Goal: Entertainment & Leisure: Consume media (video, audio)

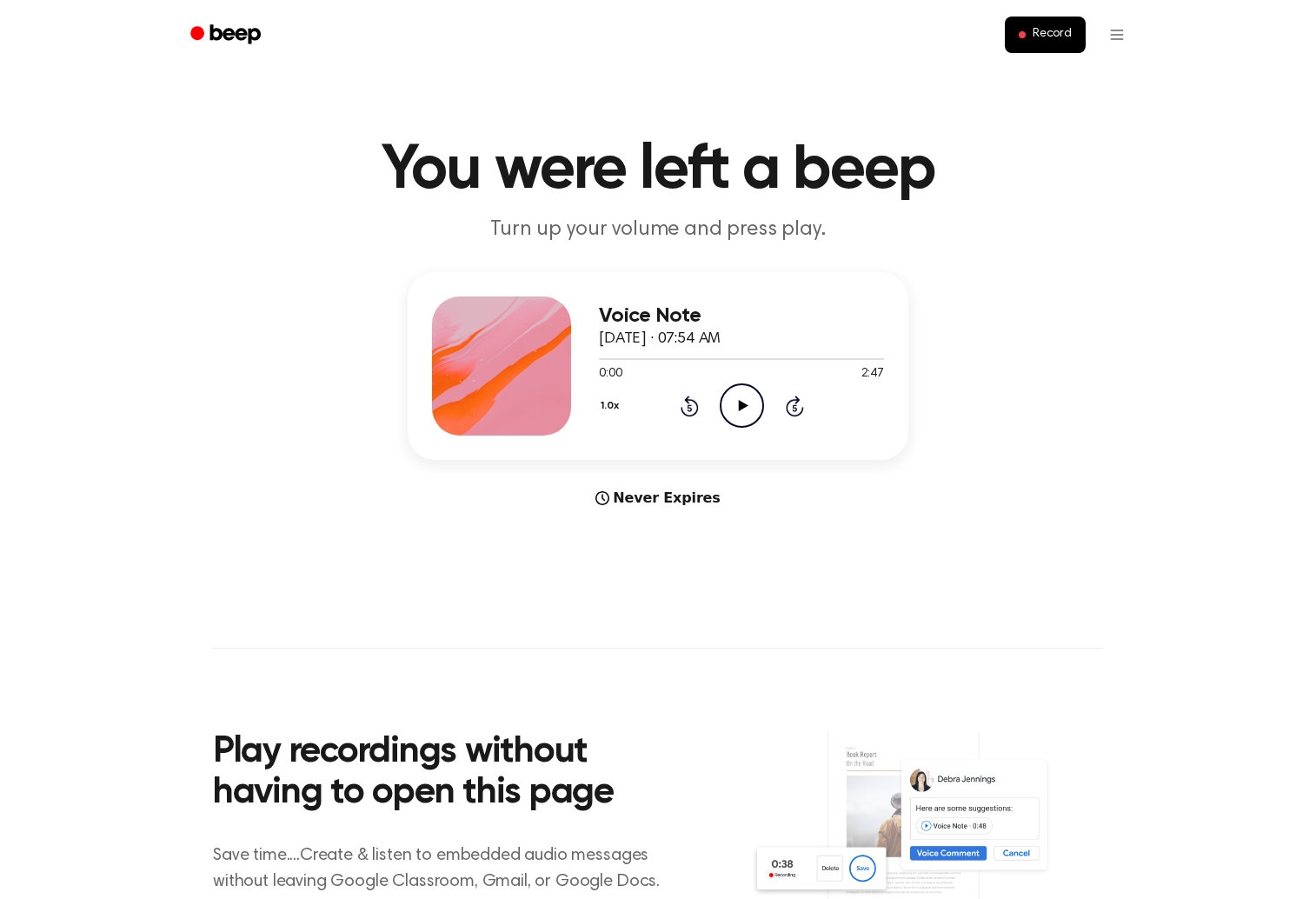
click at [738, 406] on icon at bounding box center [743, 406] width 10 height 11
click at [687, 411] on icon "Rewind 5 seconds" at bounding box center [689, 406] width 19 height 23
click at [687, 411] on icon at bounding box center [689, 407] width 5 height 7
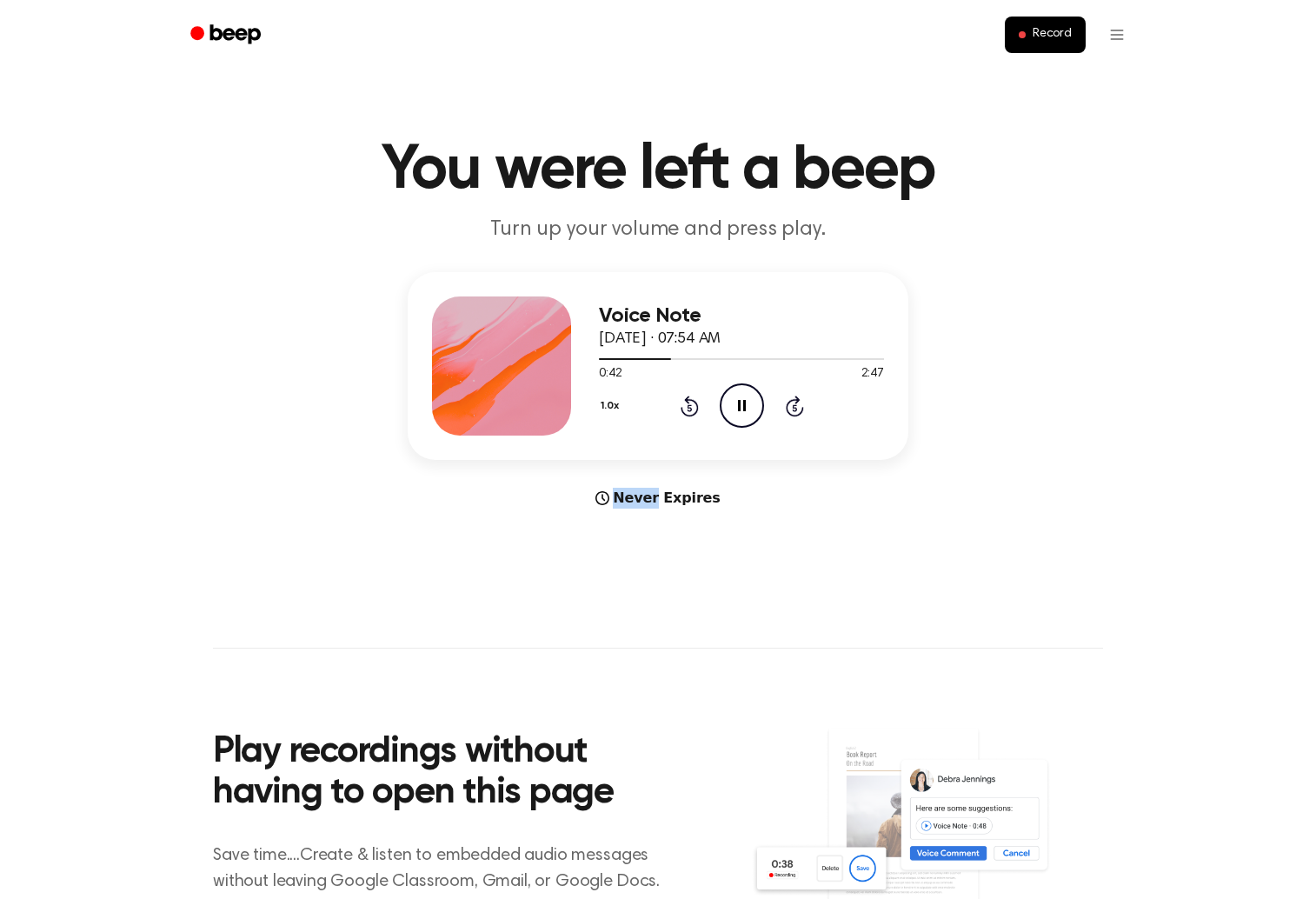
click at [687, 411] on icon at bounding box center [689, 407] width 5 height 7
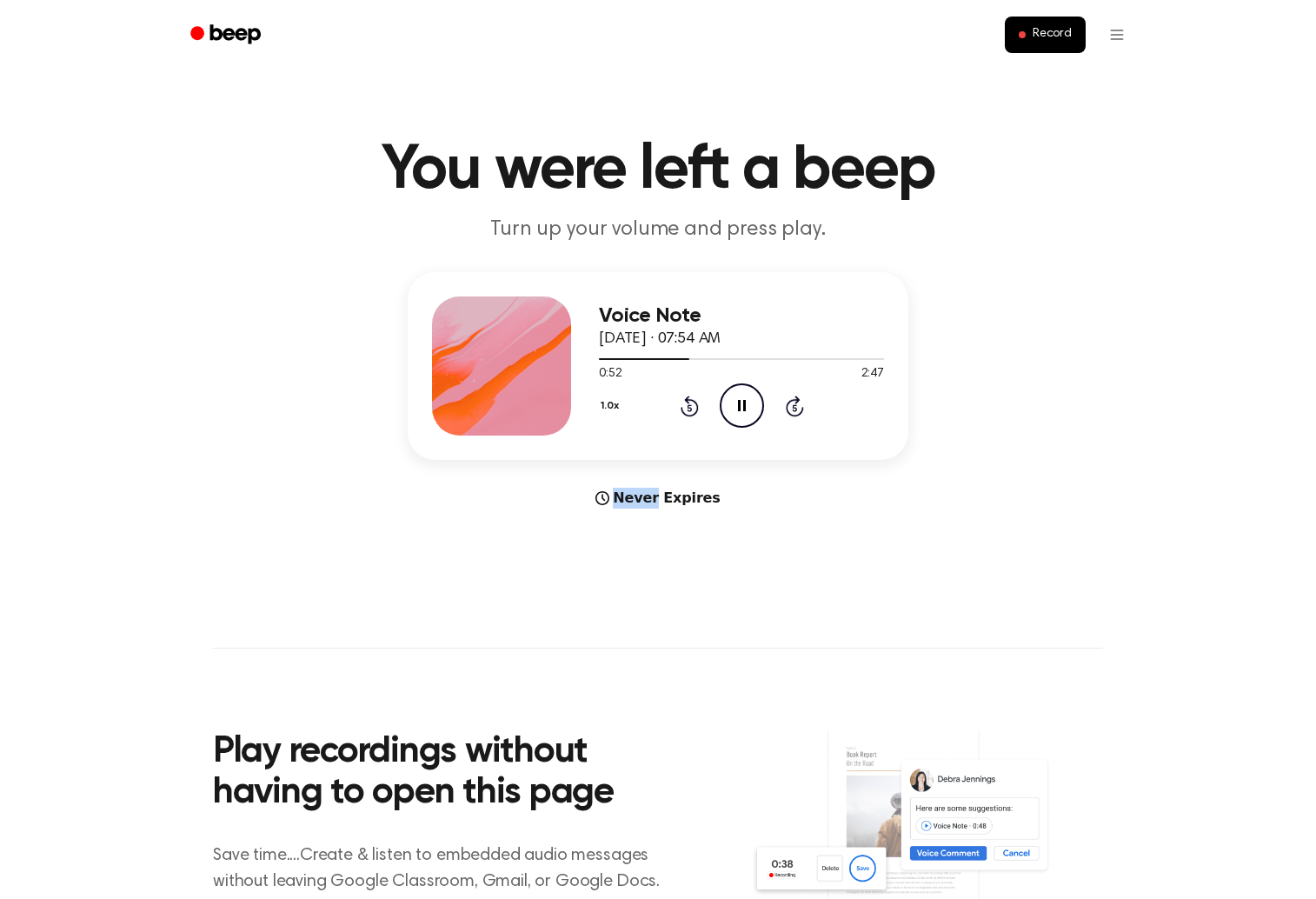
click at [689, 407] on icon at bounding box center [689, 407] width 5 height 7
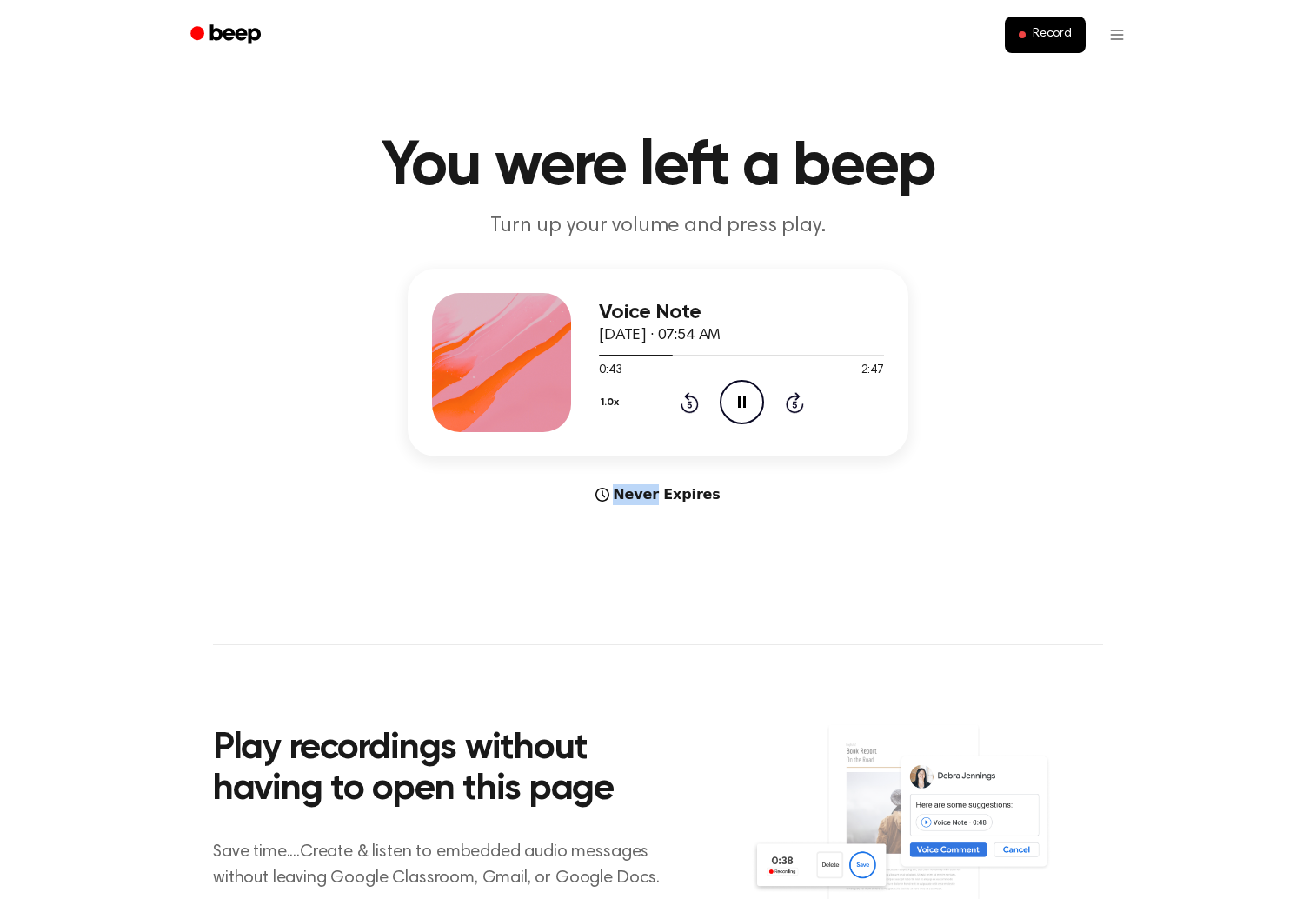
scroll to position [5, 0]
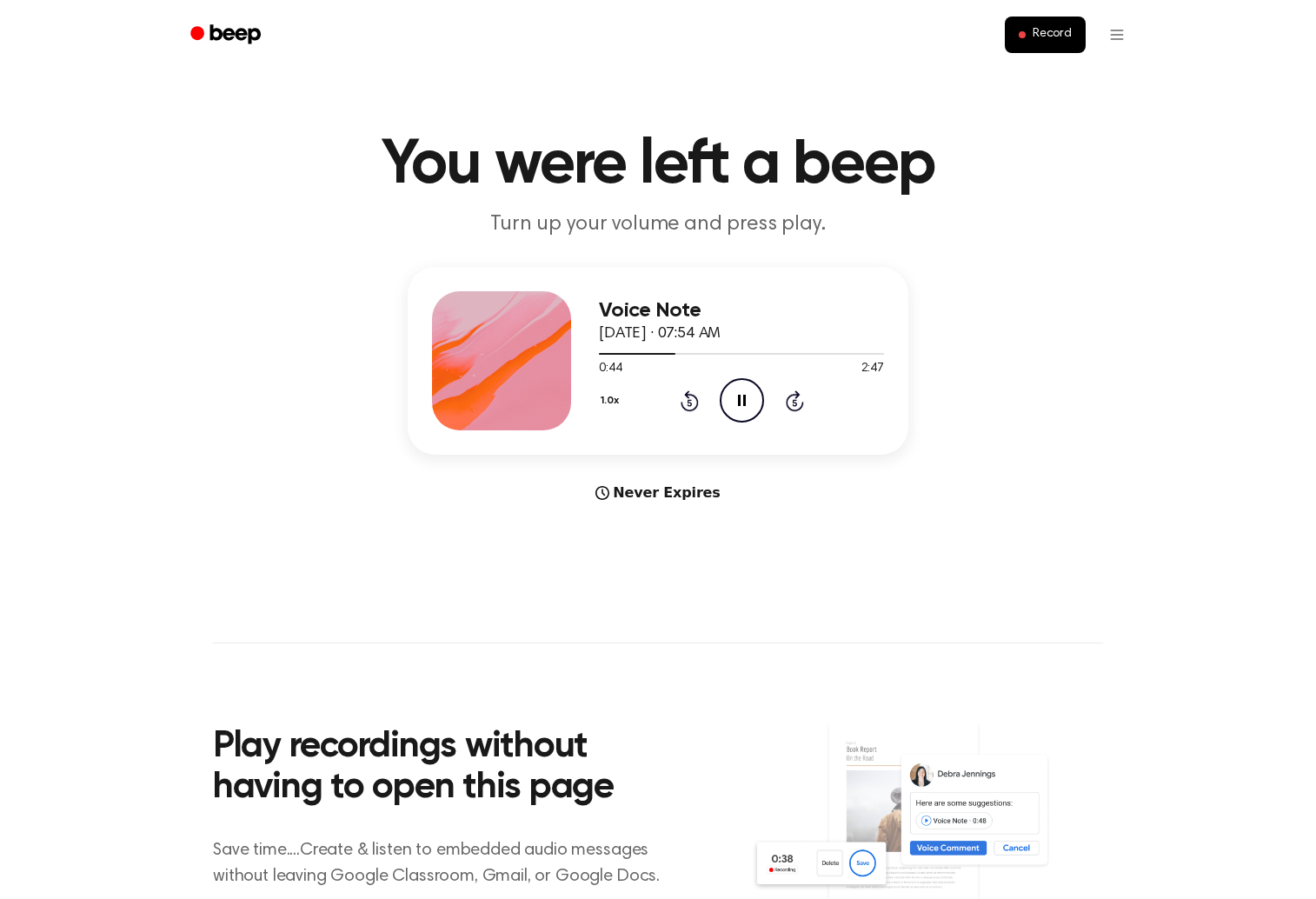
click at [689, 407] on icon "Rewind 5 seconds" at bounding box center [689, 401] width 19 height 23
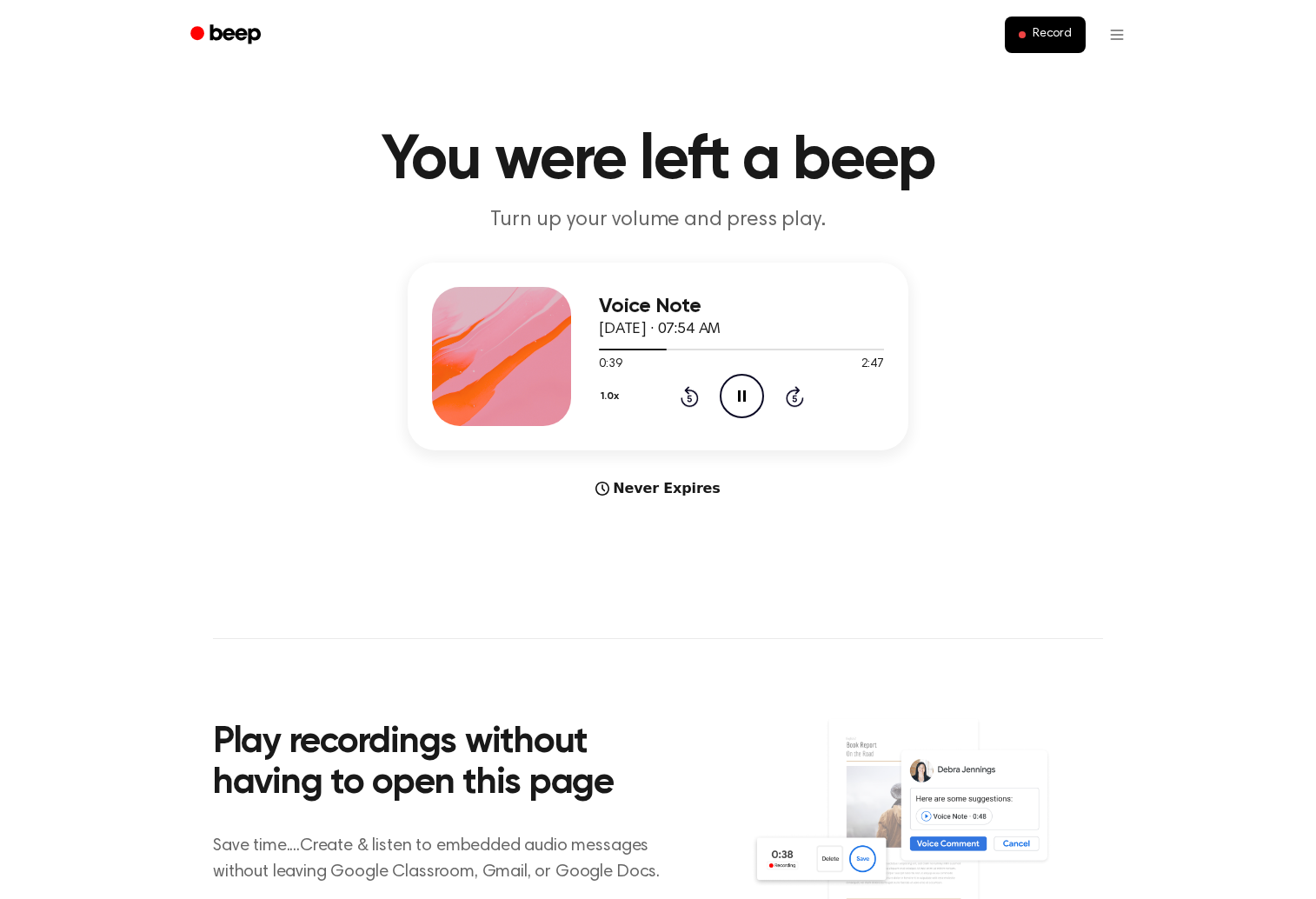
click at [689, 407] on icon at bounding box center [689, 396] width 18 height 21
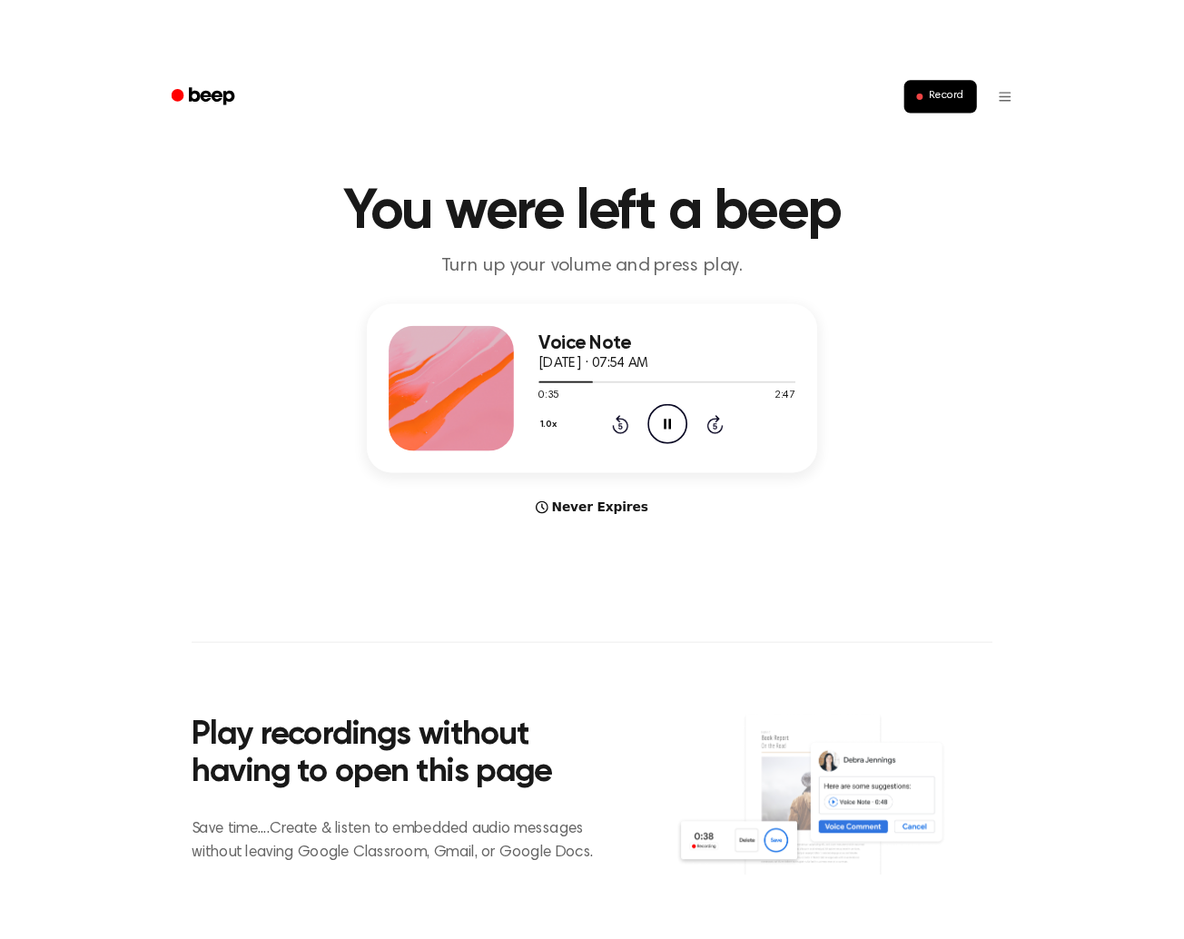
scroll to position [11, 0]
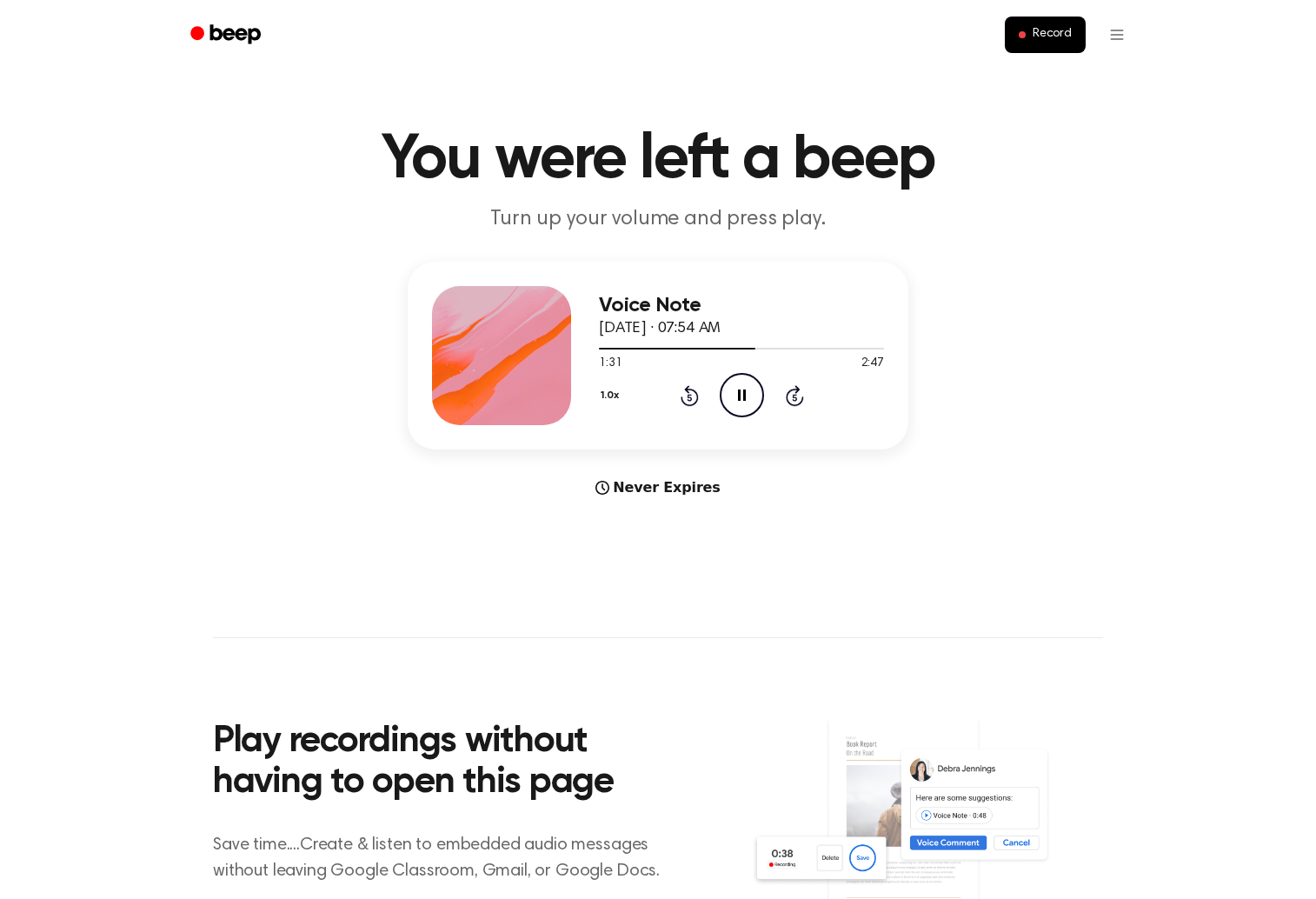
click at [686, 398] on icon "Rewind 5 seconds" at bounding box center [689, 395] width 19 height 23
click at [690, 399] on icon at bounding box center [689, 396] width 5 height 7
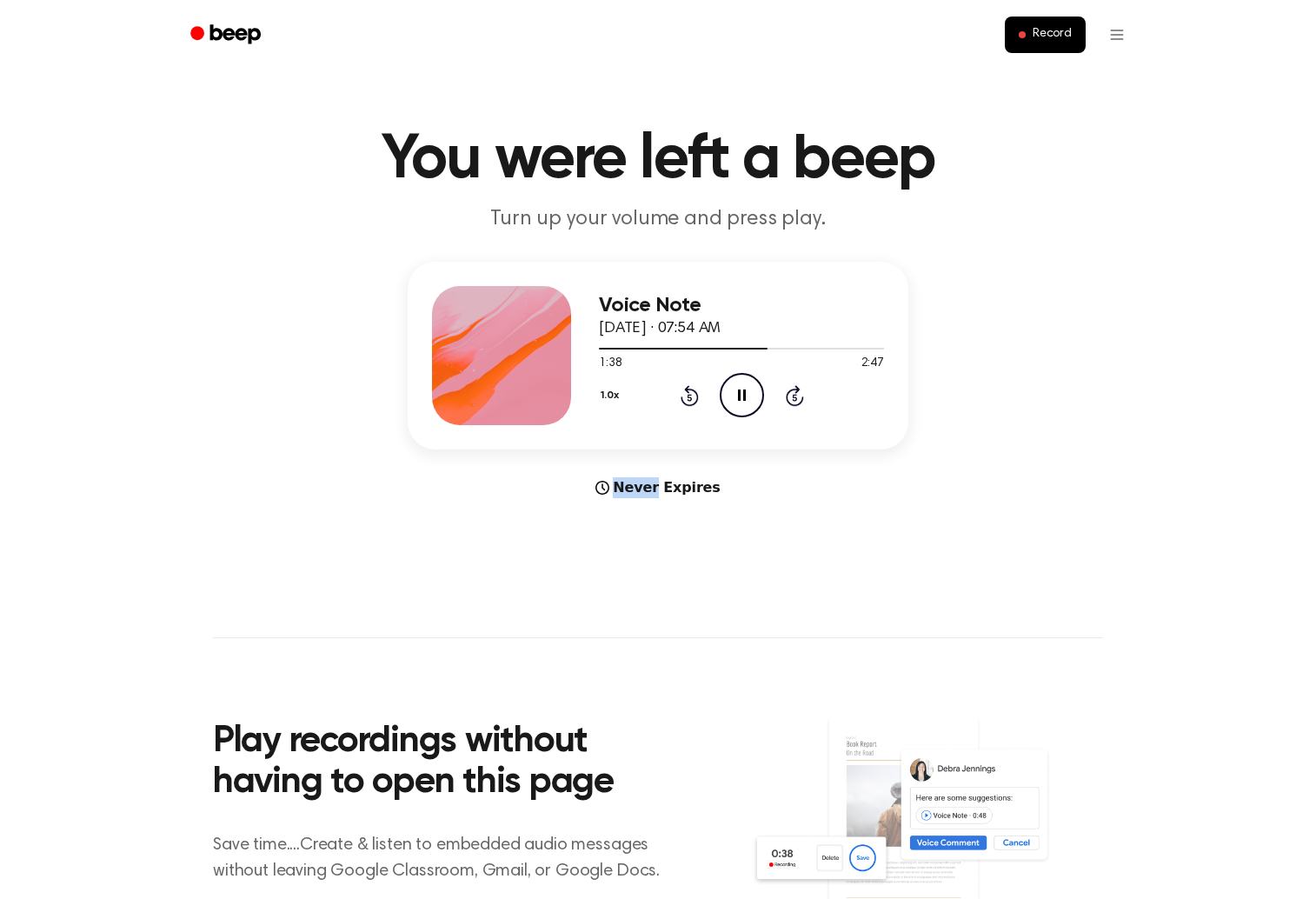
click at [690, 399] on icon at bounding box center [689, 396] width 5 height 7
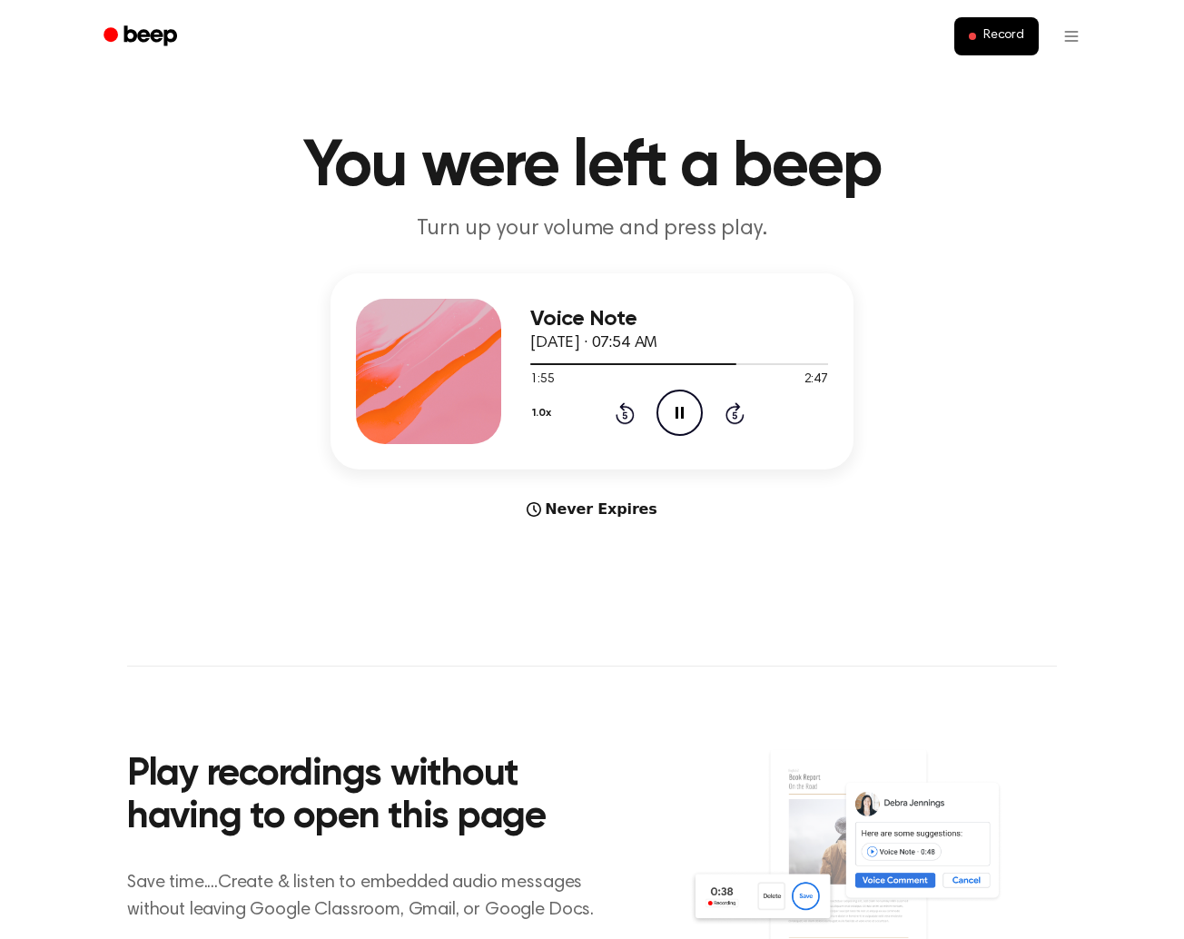
click at [623, 419] on icon "Rewind 5 seconds" at bounding box center [625, 413] width 20 height 24
click at [635, 417] on div "1.0x Rewind 5 seconds Pause Audio Skip 5 seconds" at bounding box center [679, 413] width 298 height 46
click at [634, 417] on div "1.0x Rewind 5 seconds Pause Audio Skip 5 seconds" at bounding box center [679, 413] width 298 height 46
click at [634, 417] on icon "Rewind 5 seconds" at bounding box center [625, 413] width 20 height 24
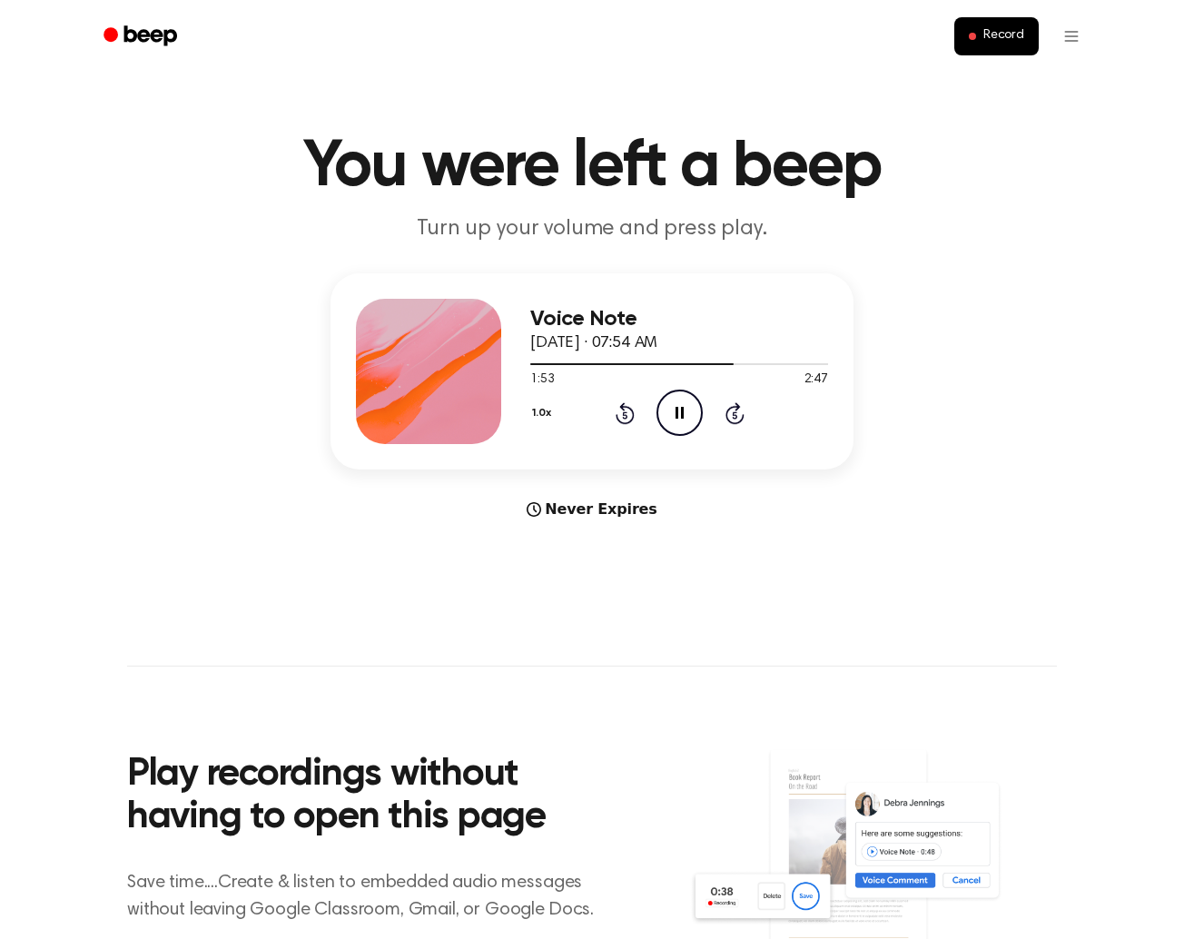
click at [621, 417] on icon "Rewind 5 seconds" at bounding box center [625, 413] width 20 height 24
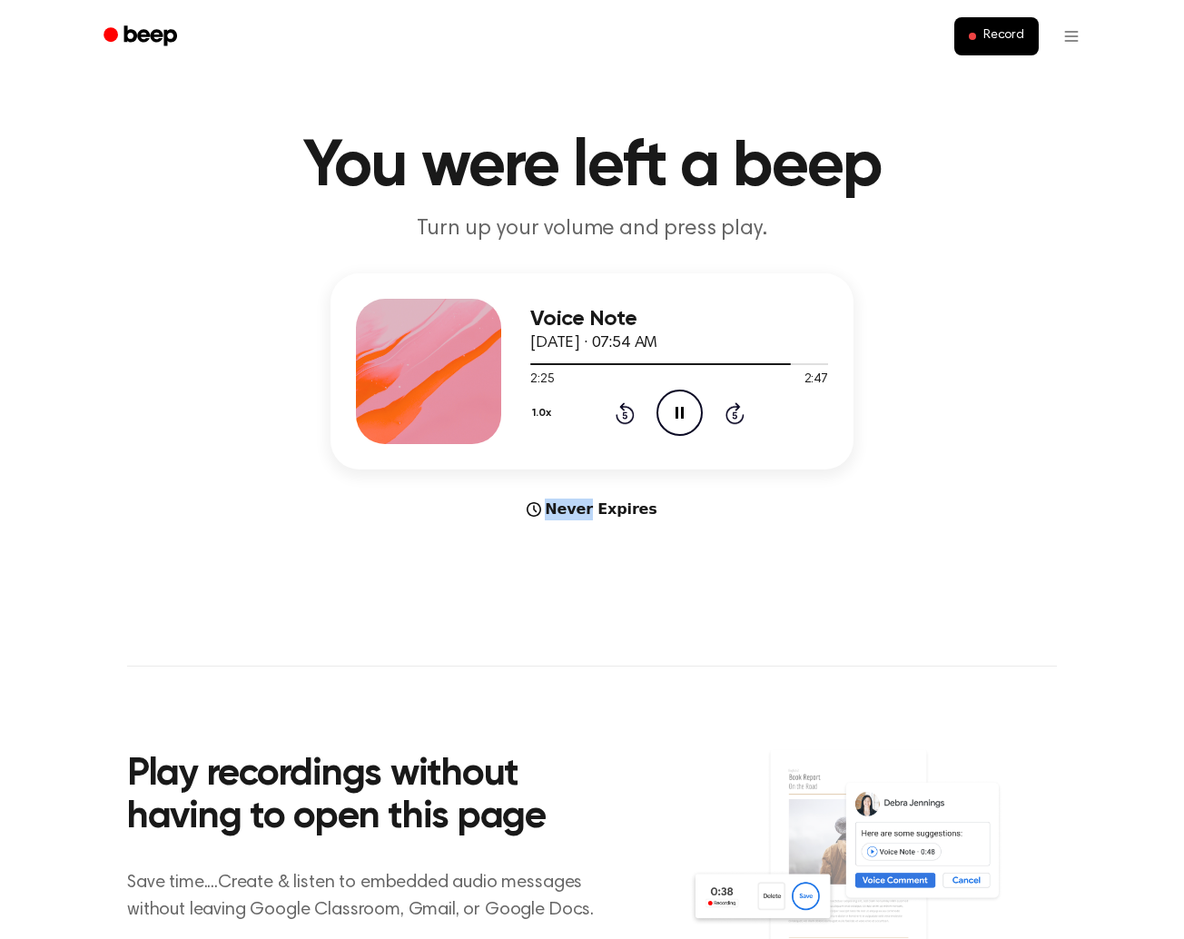
click at [627, 416] on icon at bounding box center [624, 414] width 5 height 7
click at [624, 415] on icon "Rewind 5 seconds" at bounding box center [625, 413] width 20 height 24
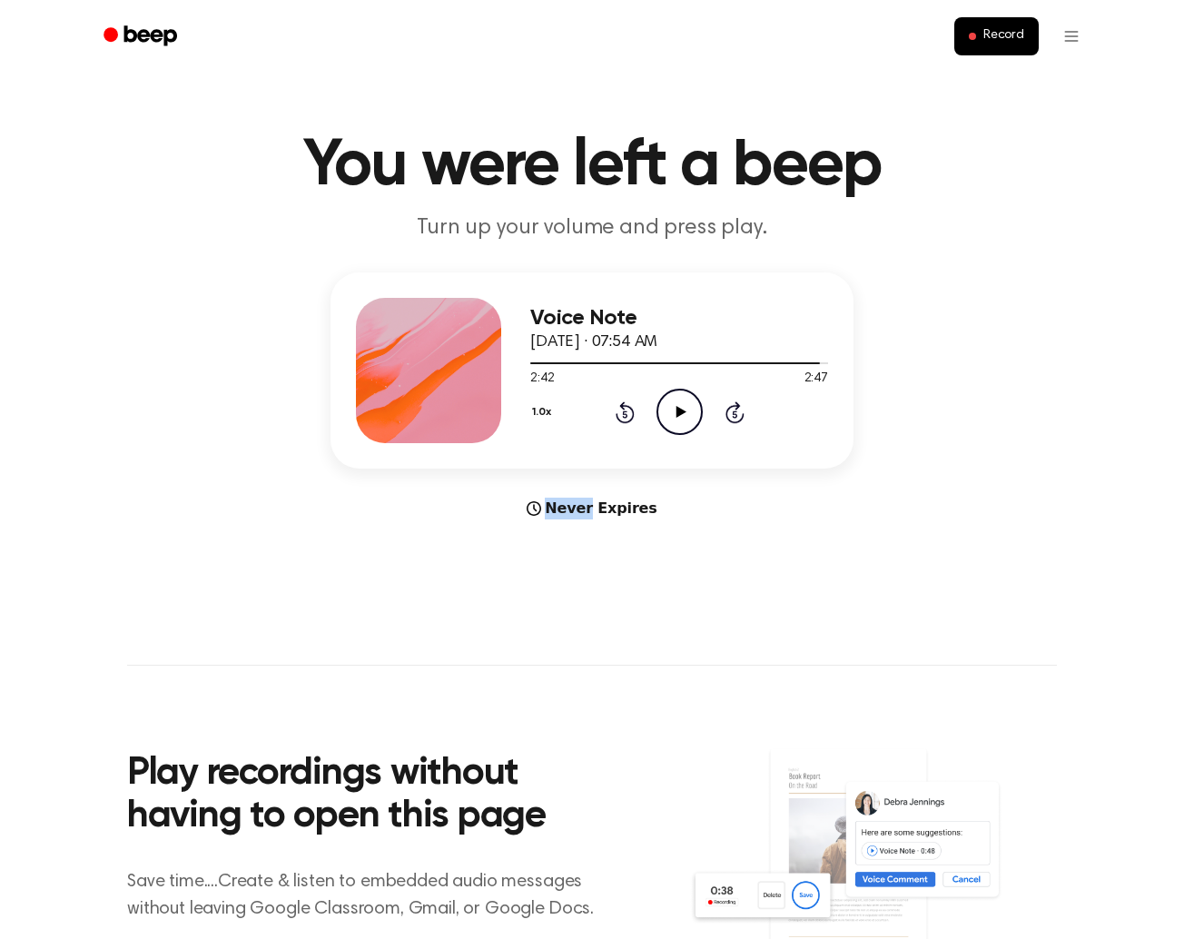
click at [624, 415] on icon "Rewind 5 seconds" at bounding box center [625, 413] width 20 height 24
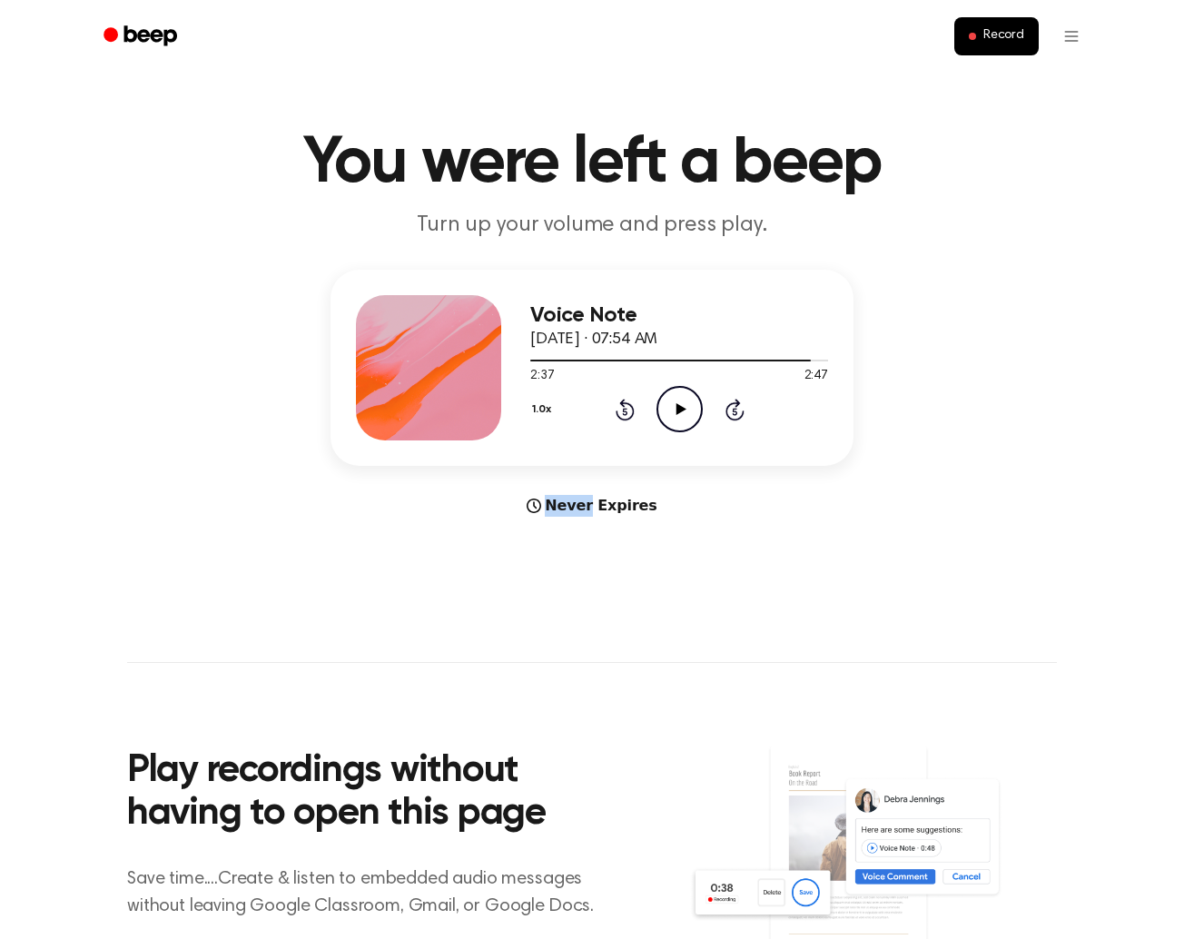
scroll to position [12, 0]
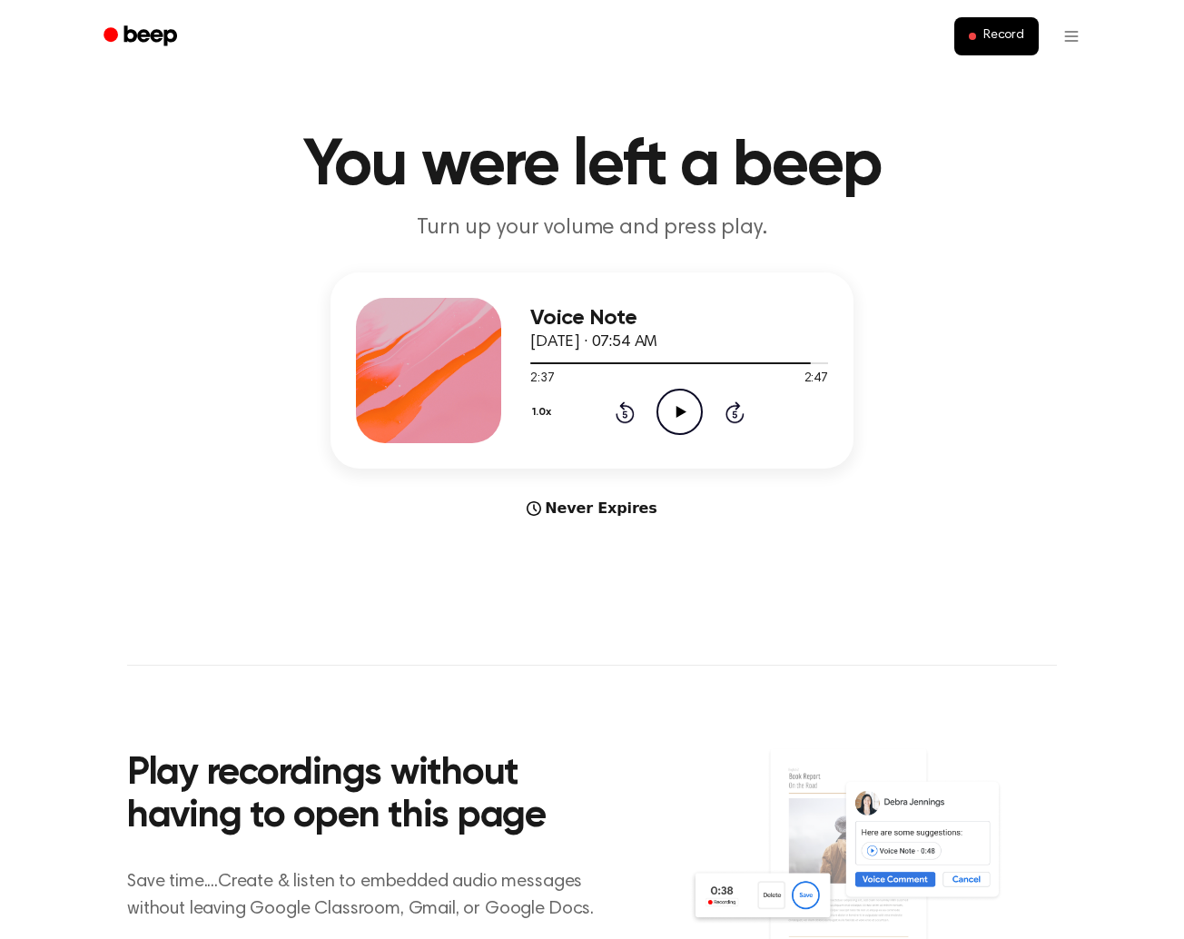
click at [661, 412] on icon "Play Audio" at bounding box center [680, 412] width 46 height 46
click at [624, 417] on icon at bounding box center [624, 414] width 5 height 7
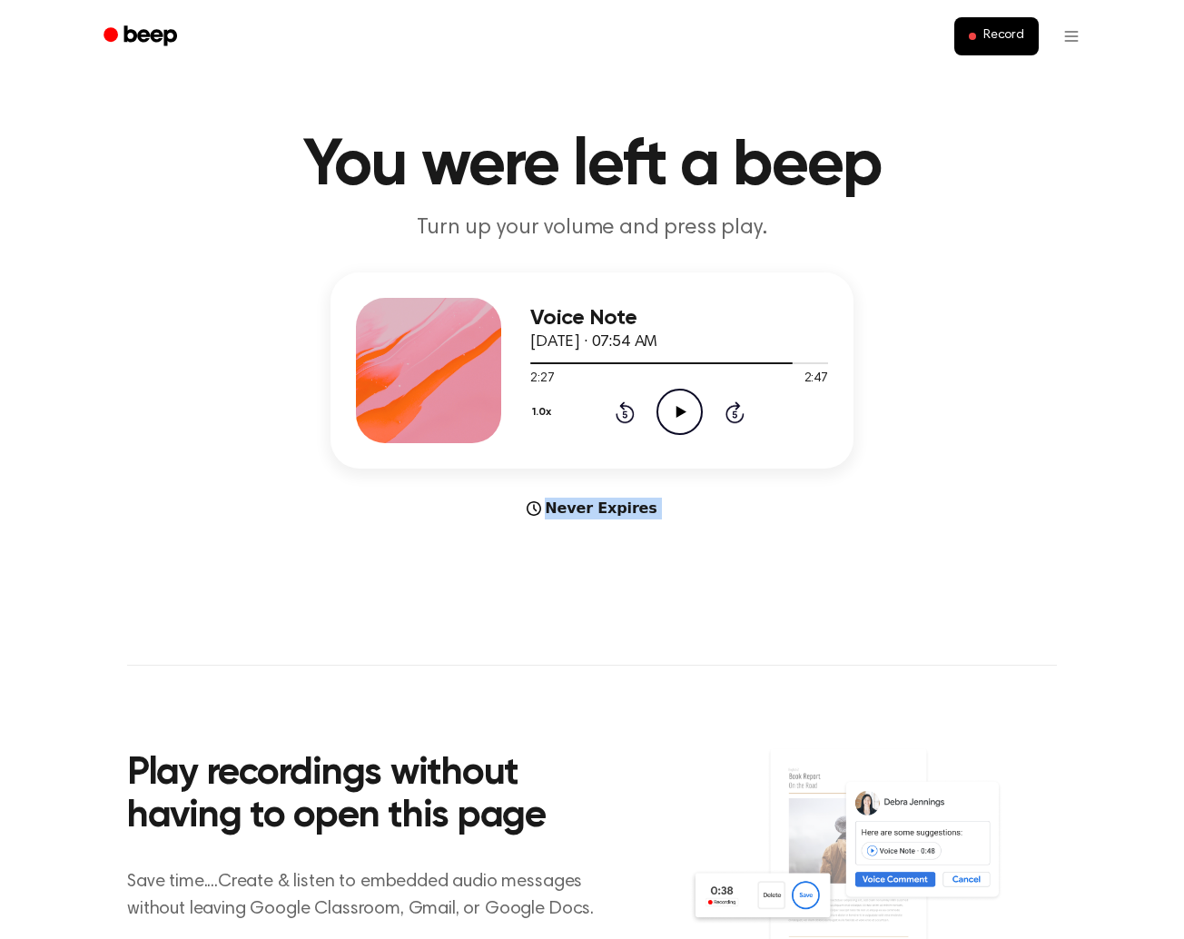
click at [624, 417] on icon at bounding box center [624, 414] width 5 height 7
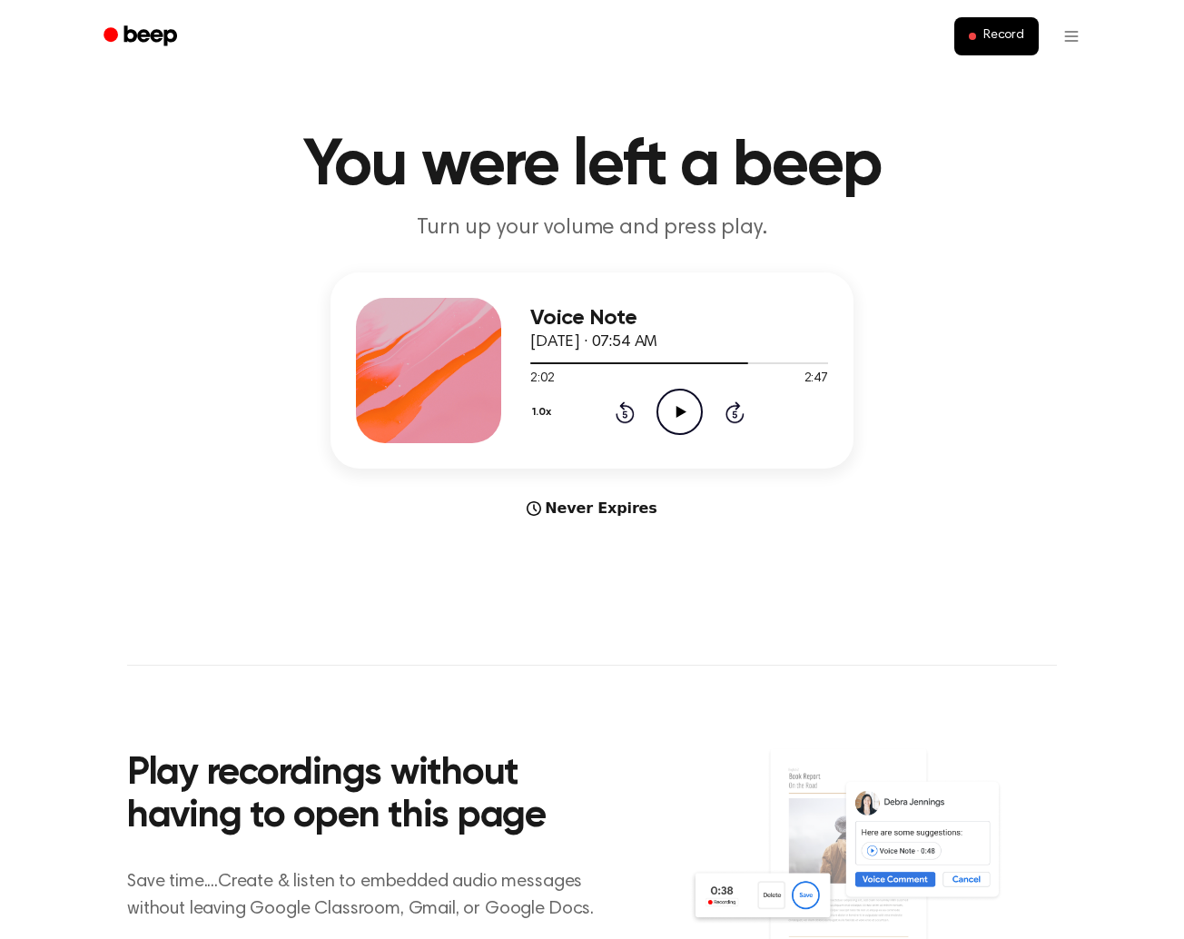
click at [624, 417] on icon at bounding box center [624, 414] width 5 height 7
click at [671, 416] on icon "Play Audio" at bounding box center [680, 412] width 46 height 46
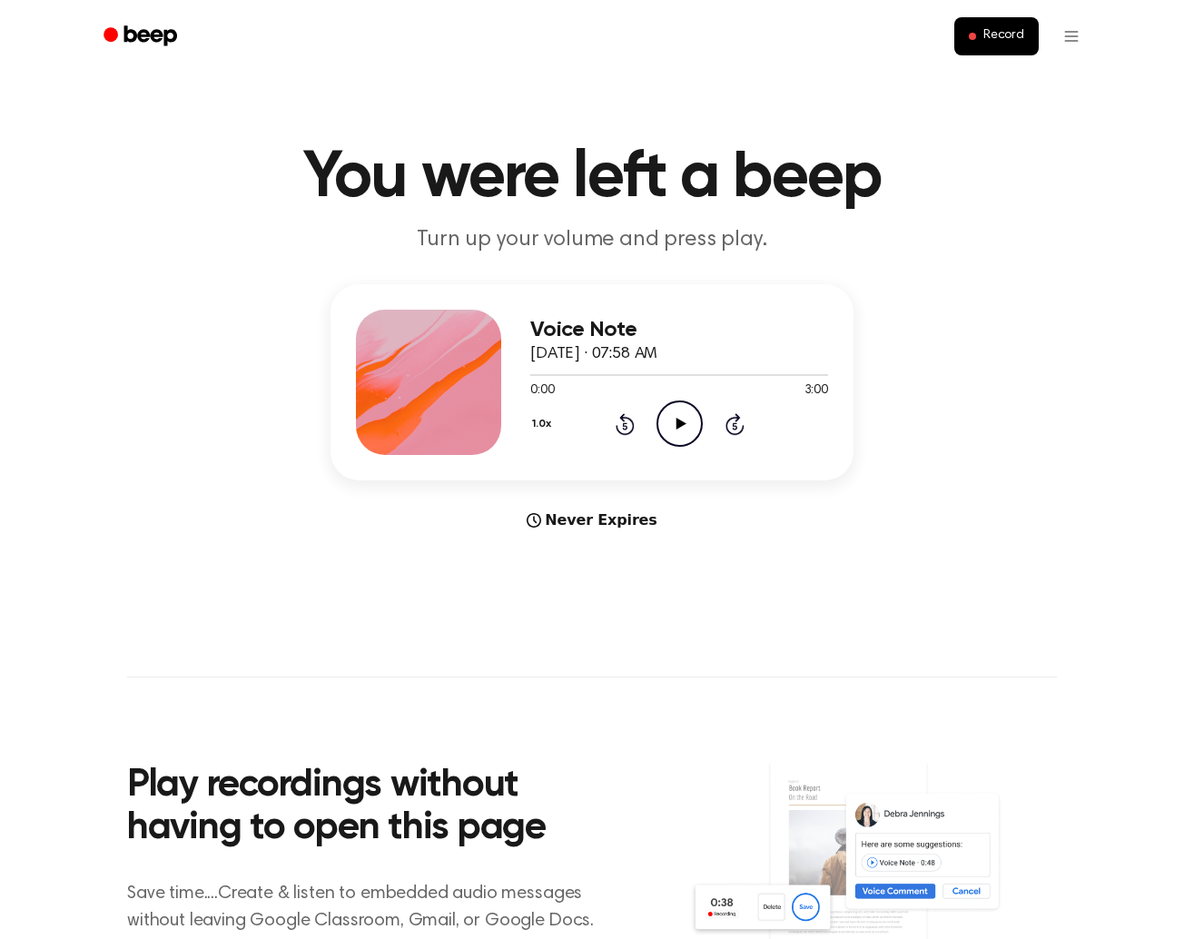
click at [672, 419] on icon "Play Audio" at bounding box center [680, 424] width 46 height 46
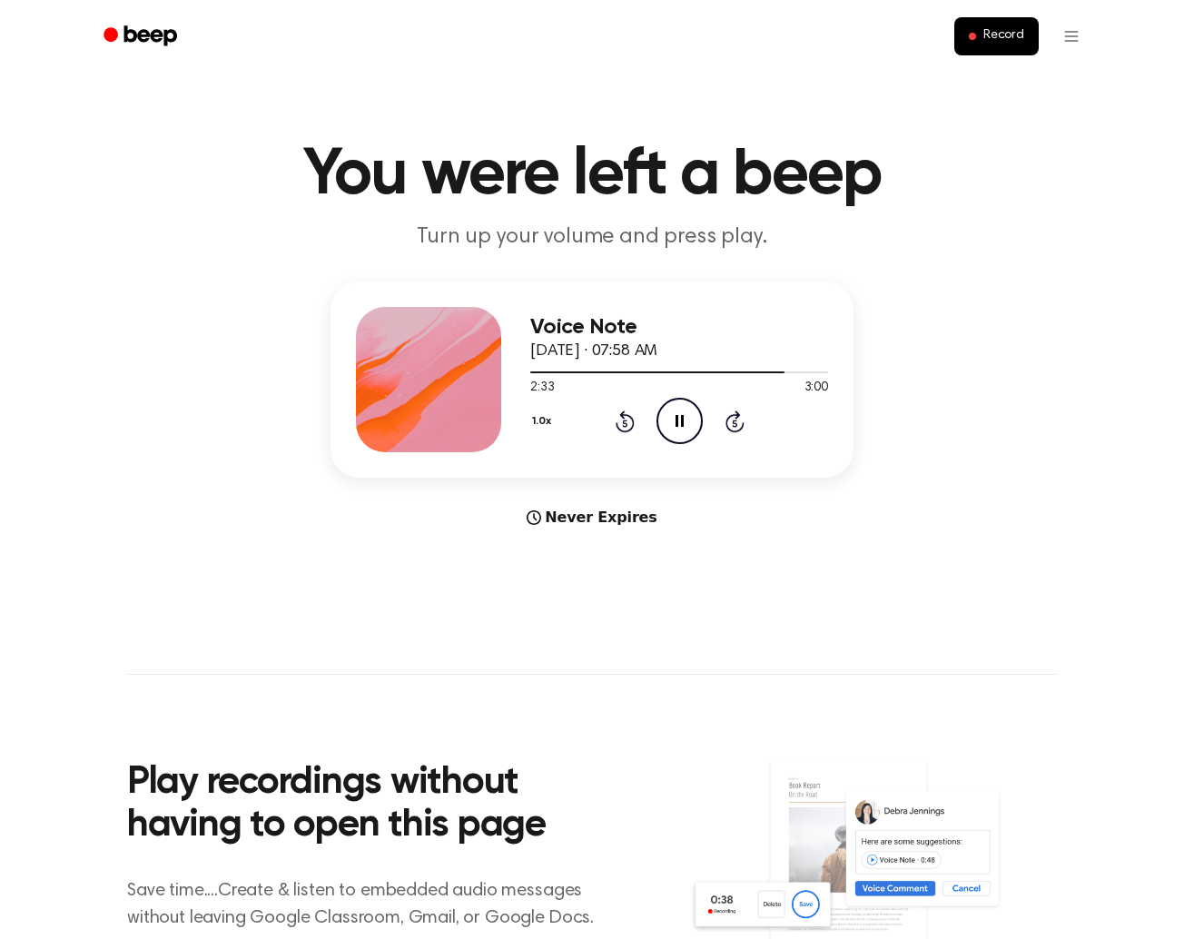
scroll to position [2, 0]
click at [623, 425] on icon "Rewind 5 seconds" at bounding box center [625, 423] width 20 height 24
click at [624, 425] on icon "Rewind 5 seconds" at bounding box center [625, 423] width 20 height 24
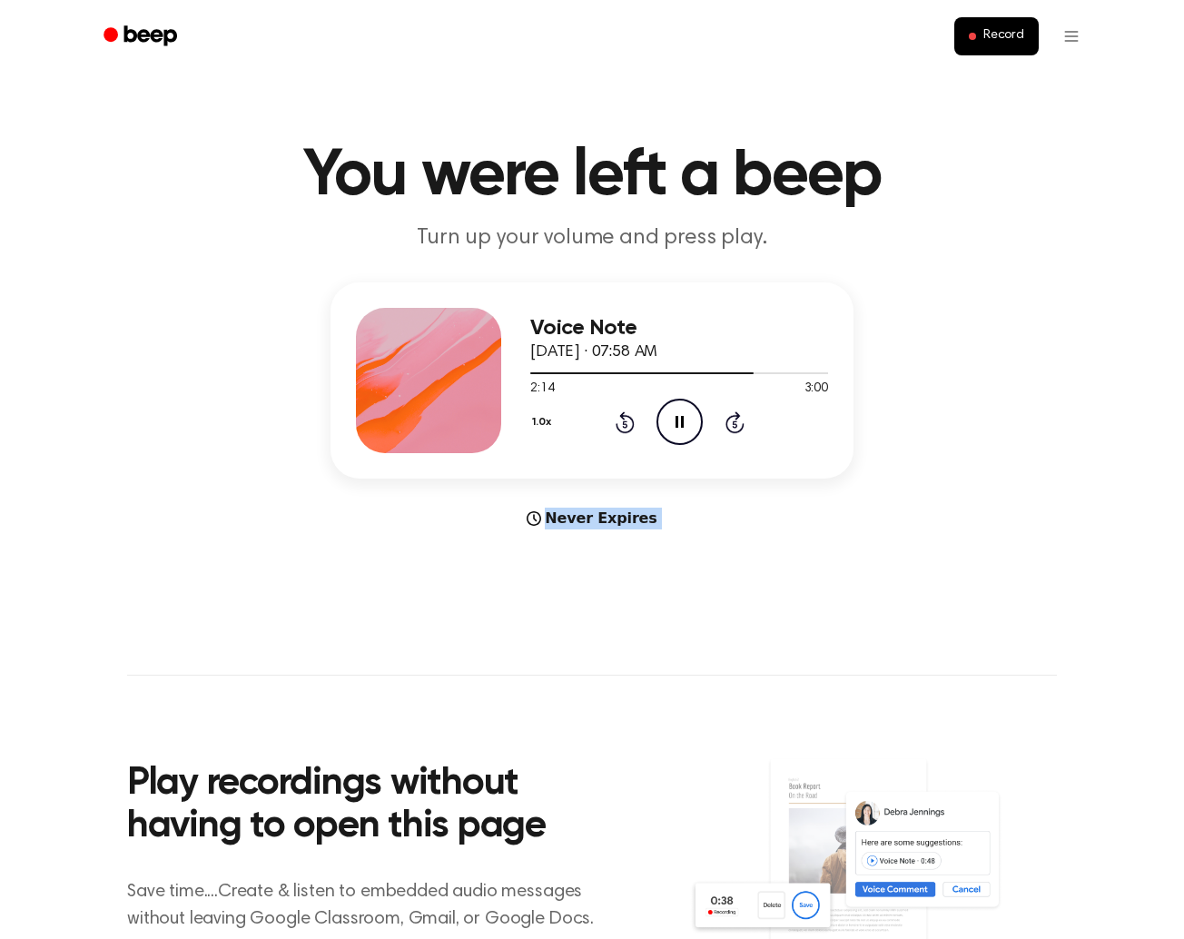
scroll to position [1, 0]
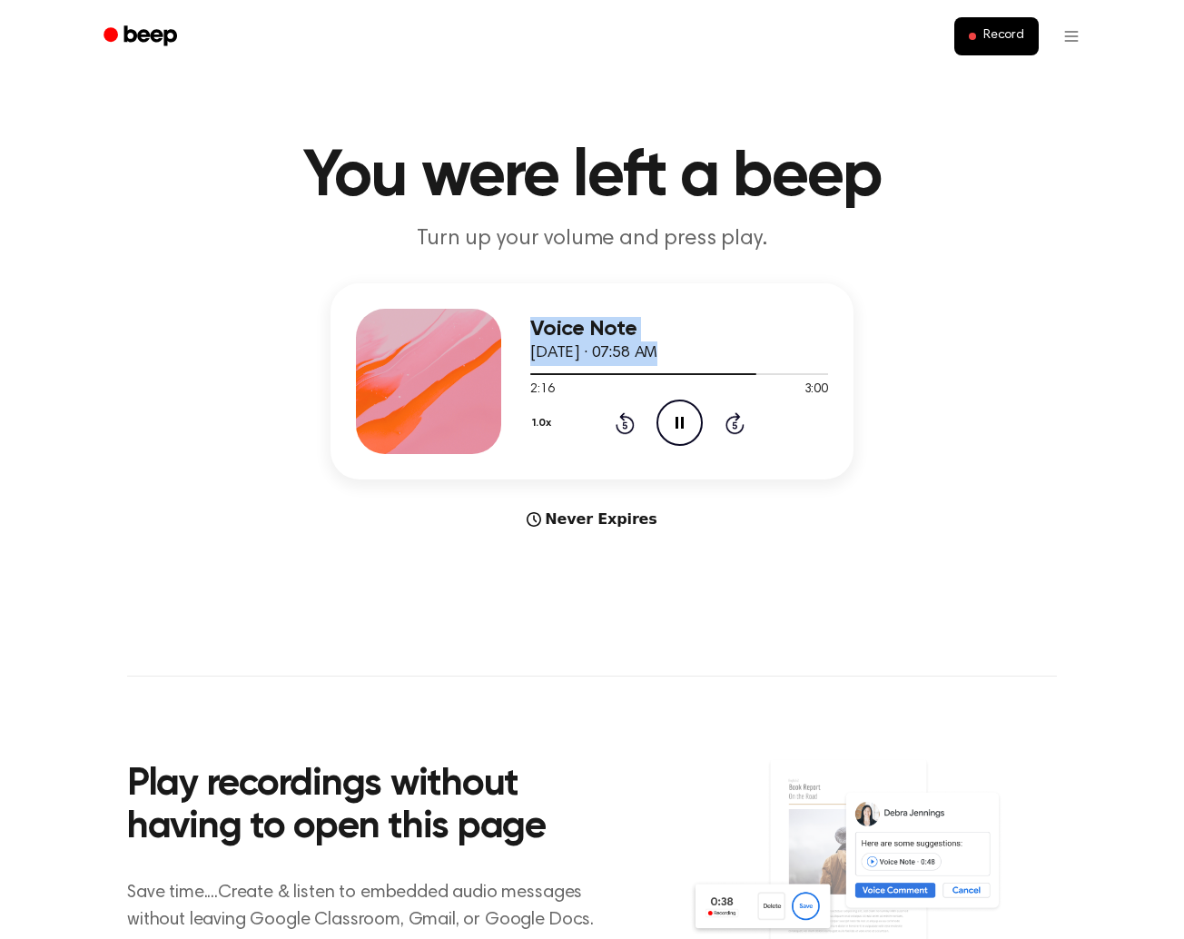
drag, startPoint x: 738, startPoint y: 374, endPoint x: 421, endPoint y: 387, distance: 317.3
click at [421, 387] on div "Voice Note October 8, 2025 · 07:58 AM 2:16 3:00 Your browser does not support t…" at bounding box center [592, 381] width 523 height 196
click at [673, 427] on icon "Pause Audio" at bounding box center [680, 423] width 46 height 46
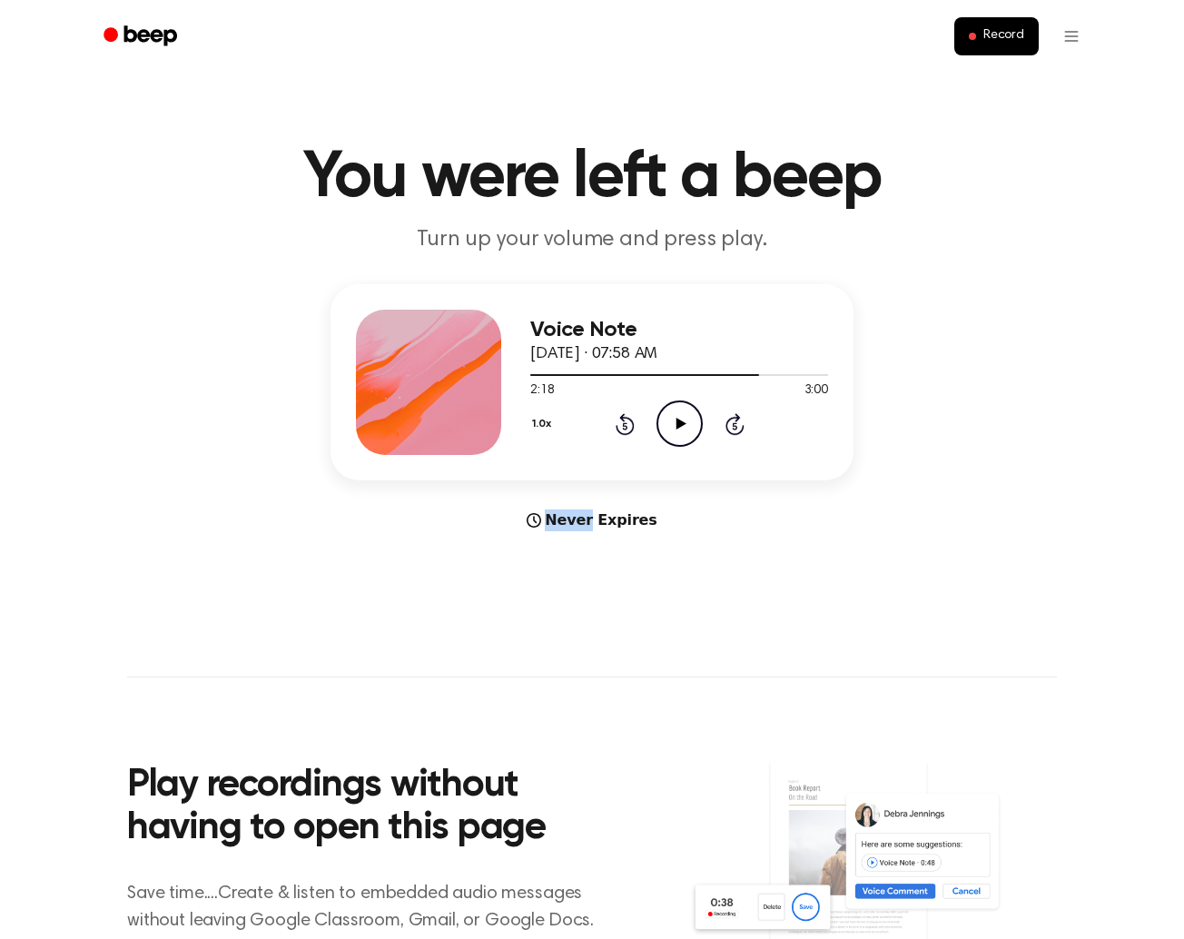
click at [673, 427] on icon "Play Audio" at bounding box center [680, 424] width 46 height 46
click at [673, 427] on icon "Pause Audio" at bounding box center [680, 424] width 46 height 46
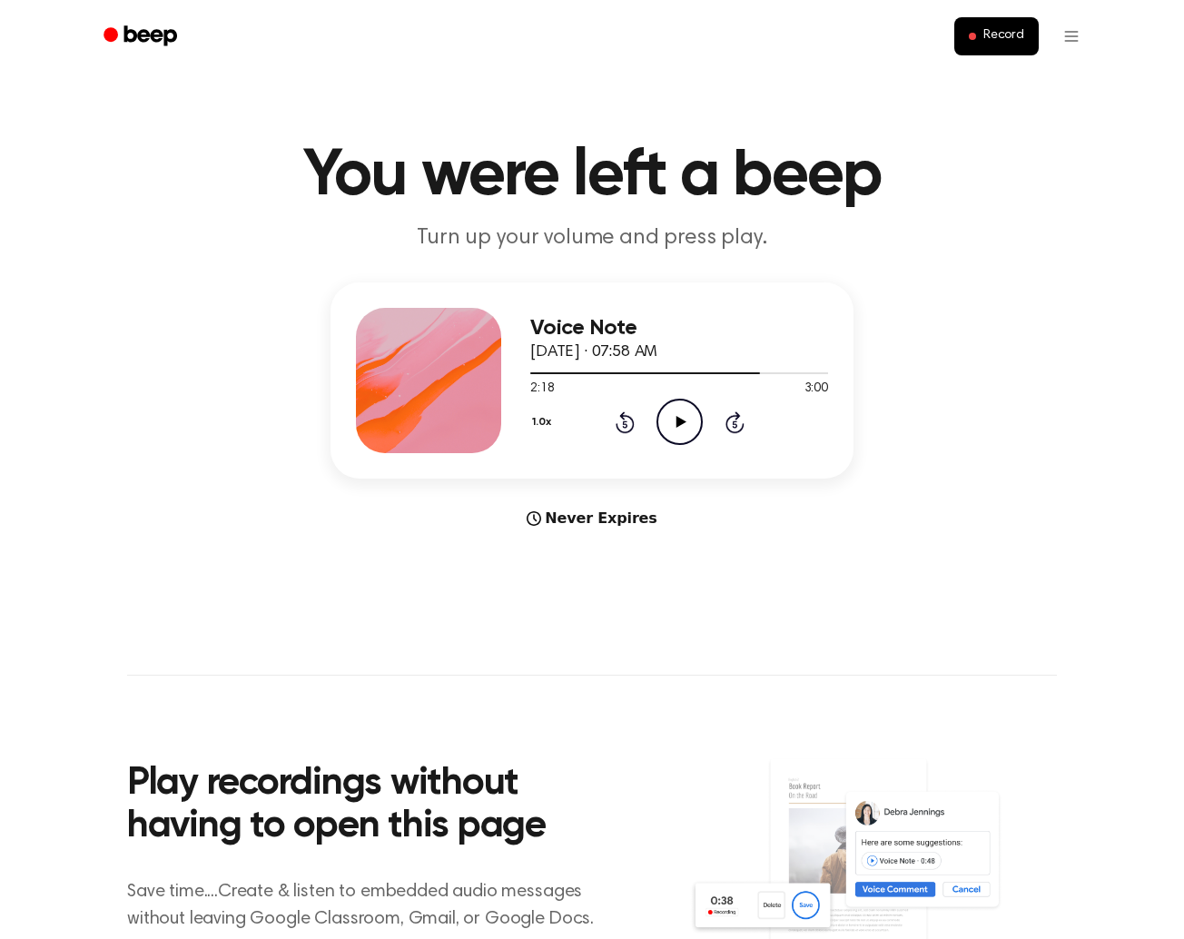
click at [625, 428] on icon "Rewind 5 seconds" at bounding box center [625, 423] width 20 height 24
click at [625, 429] on icon "Rewind 5 seconds" at bounding box center [625, 423] width 20 height 24
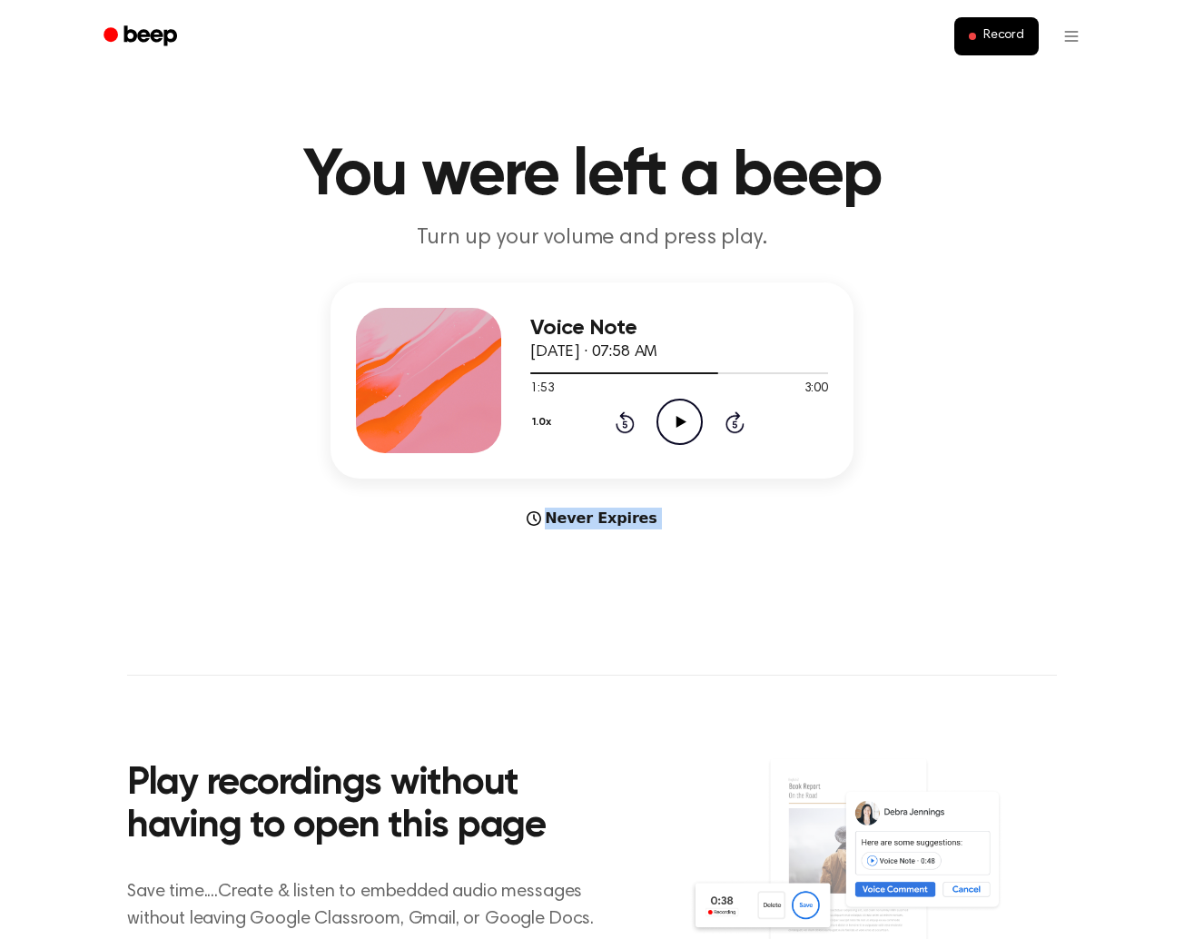
click at [625, 429] on icon "Rewind 5 seconds" at bounding box center [625, 423] width 20 height 24
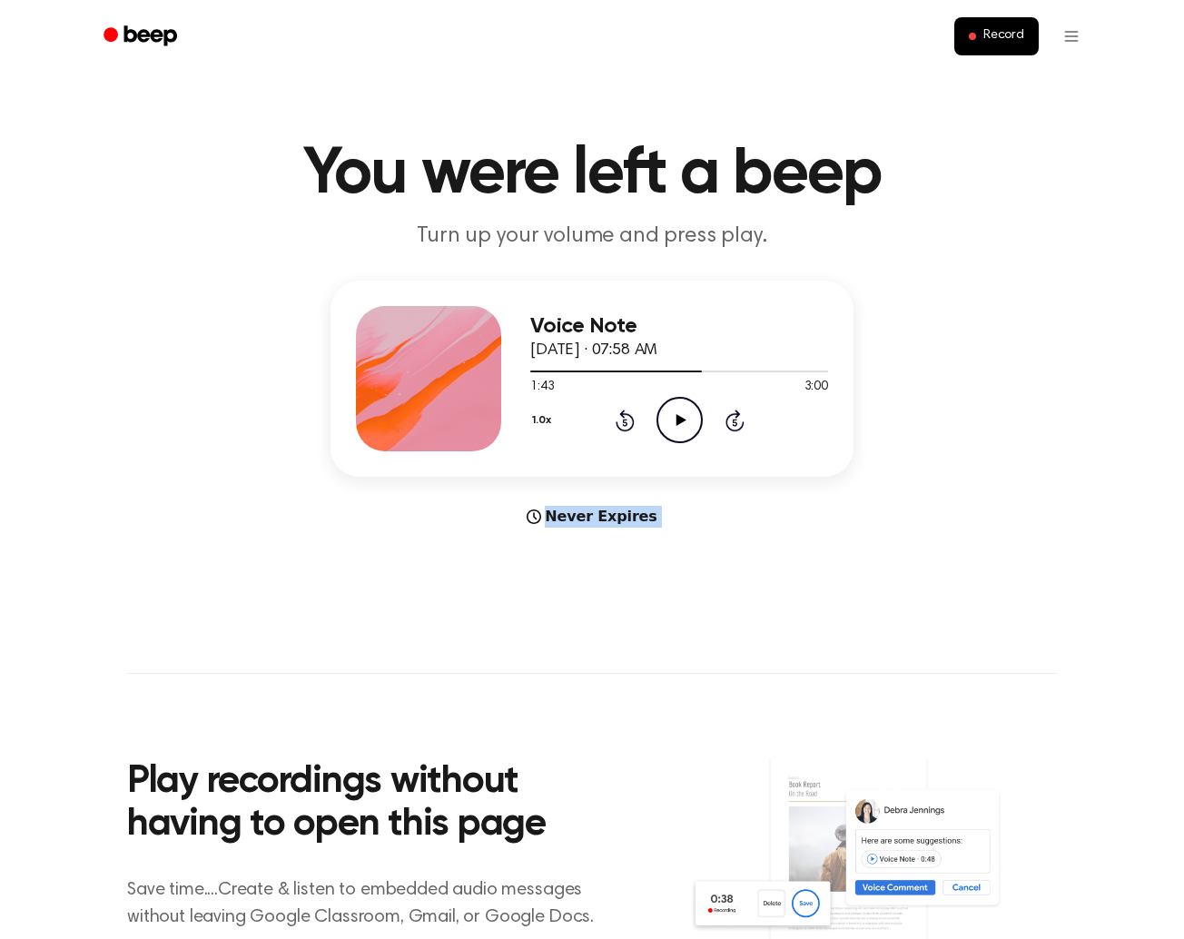
click at [625, 429] on icon "Rewind 5 seconds" at bounding box center [625, 421] width 20 height 24
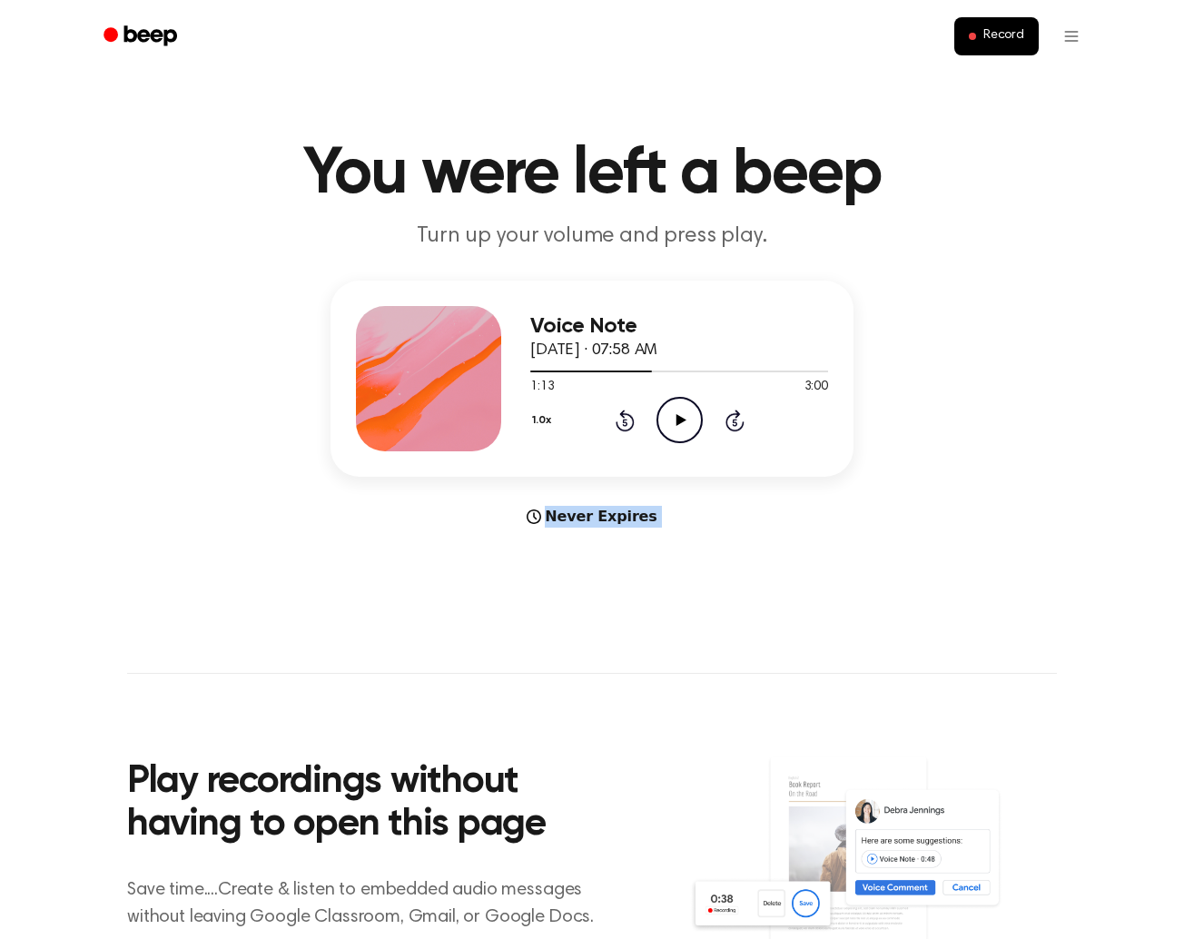
click at [625, 429] on icon "Rewind 5 seconds" at bounding box center [625, 421] width 20 height 24
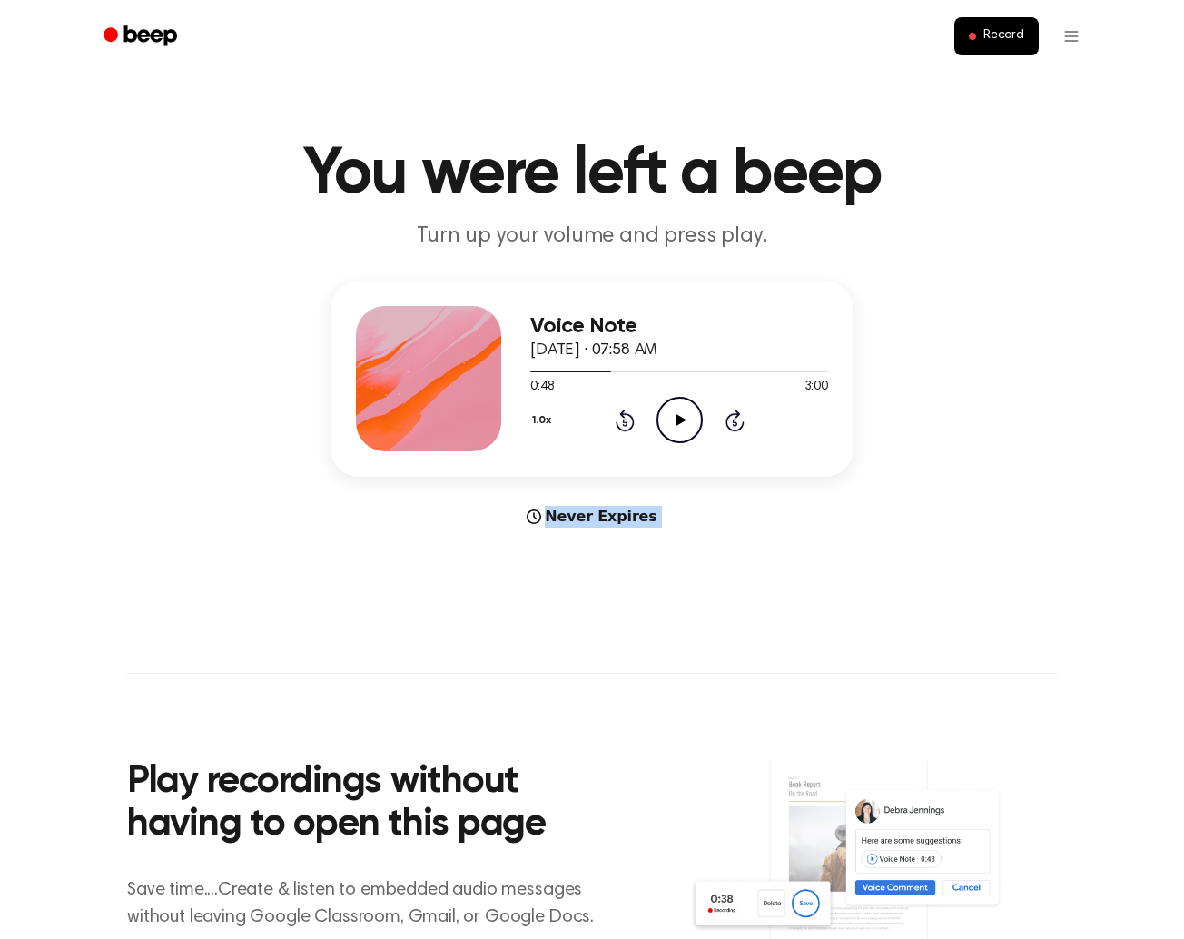
scroll to position [0, 0]
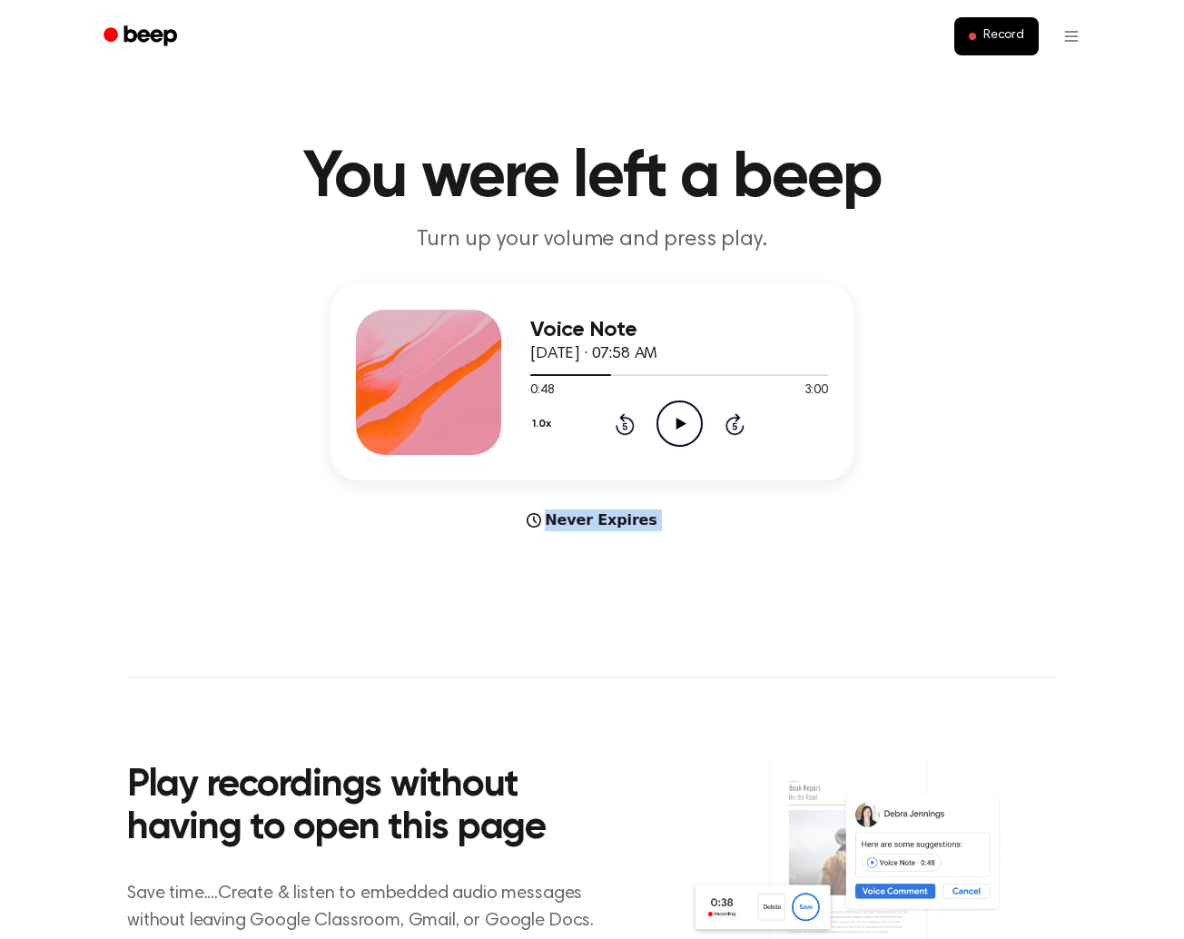
click at [625, 429] on icon "Rewind 5 seconds" at bounding box center [625, 424] width 20 height 24
click at [625, 429] on icon at bounding box center [624, 425] width 5 height 7
click at [625, 428] on icon at bounding box center [624, 425] width 5 height 7
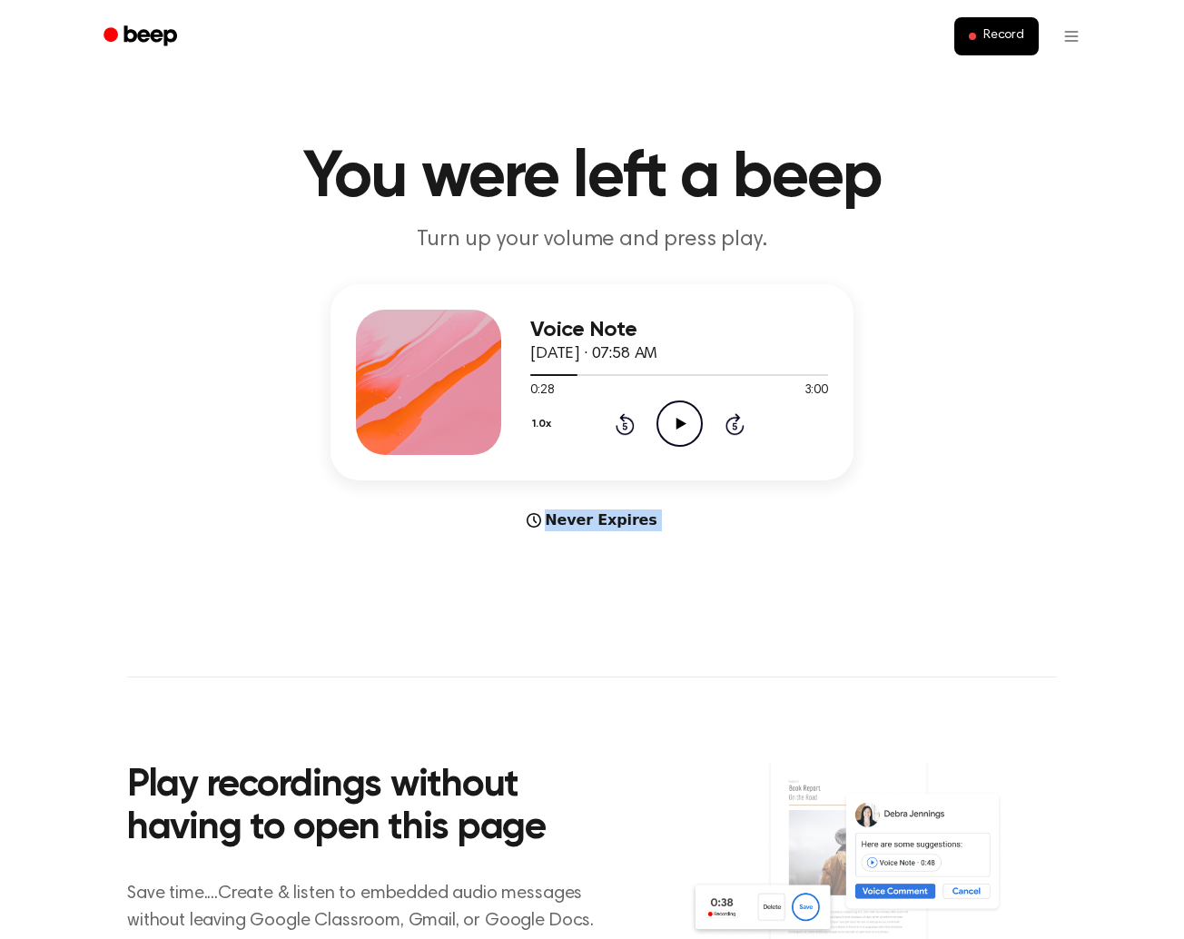
click at [625, 428] on icon at bounding box center [624, 425] width 5 height 7
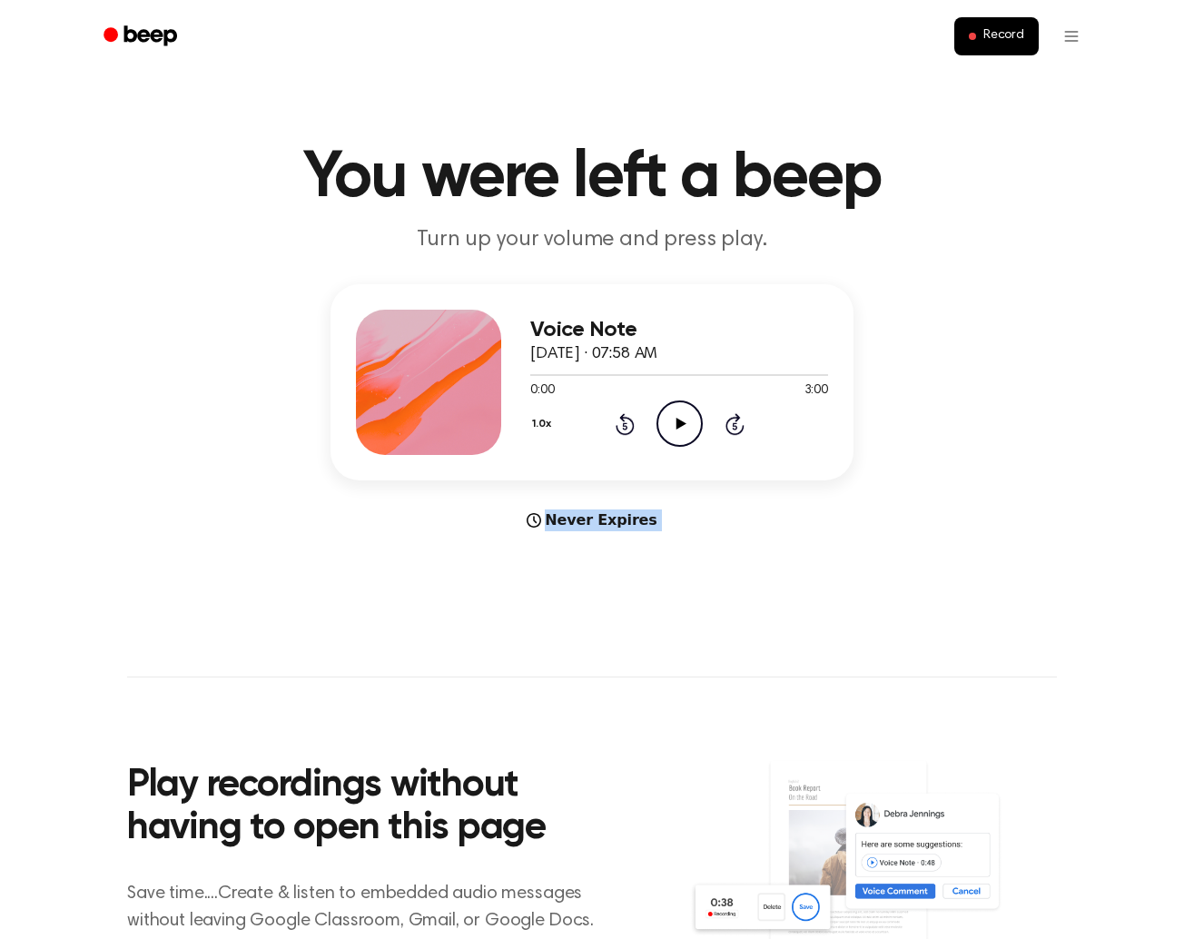
click at [625, 428] on icon at bounding box center [624, 425] width 5 height 7
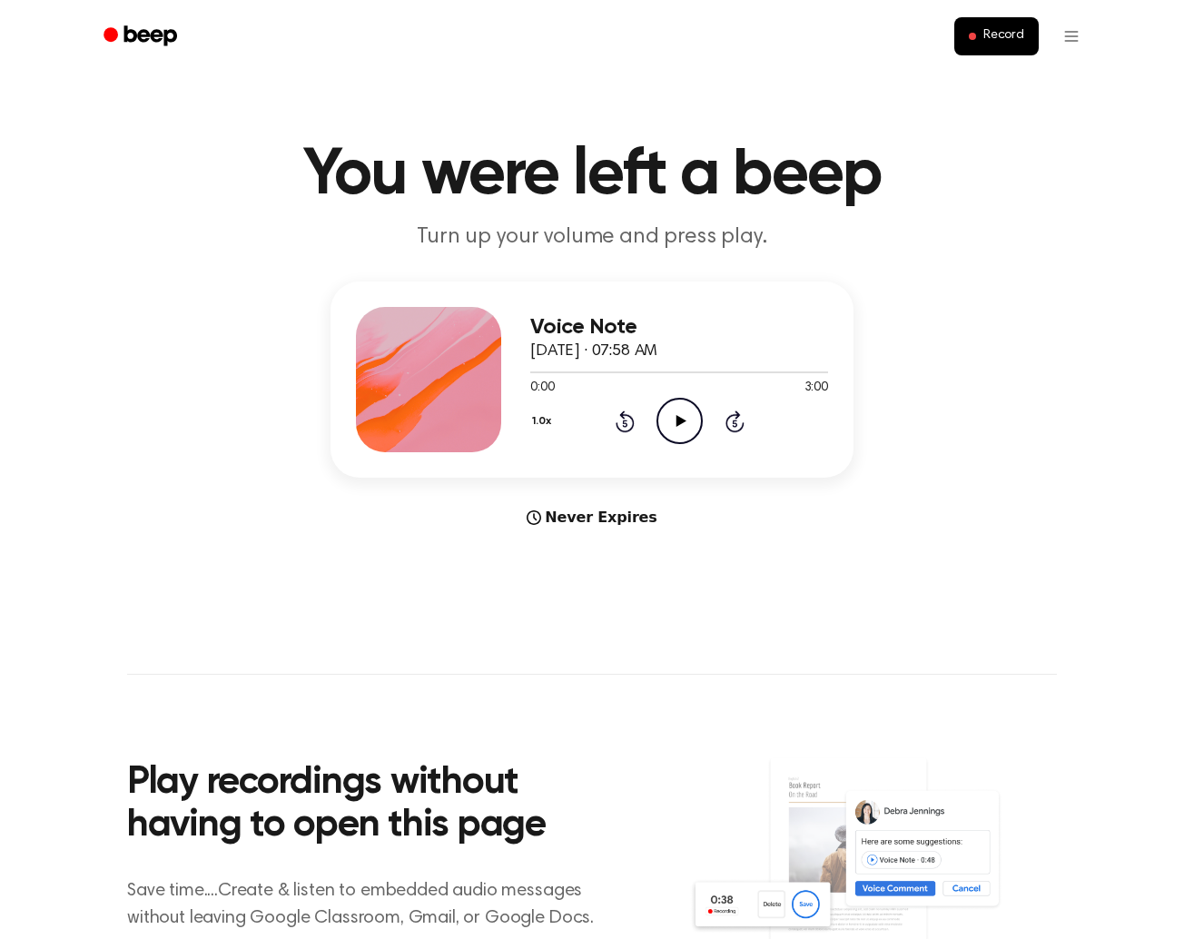
click at [673, 429] on icon "Play Audio" at bounding box center [680, 421] width 46 height 46
click at [628, 425] on icon "Rewind 5 seconds" at bounding box center [625, 422] width 20 height 24
click at [625, 425] on icon "Rewind 5 seconds" at bounding box center [625, 422] width 20 height 24
click at [679, 423] on icon at bounding box center [681, 421] width 10 height 12
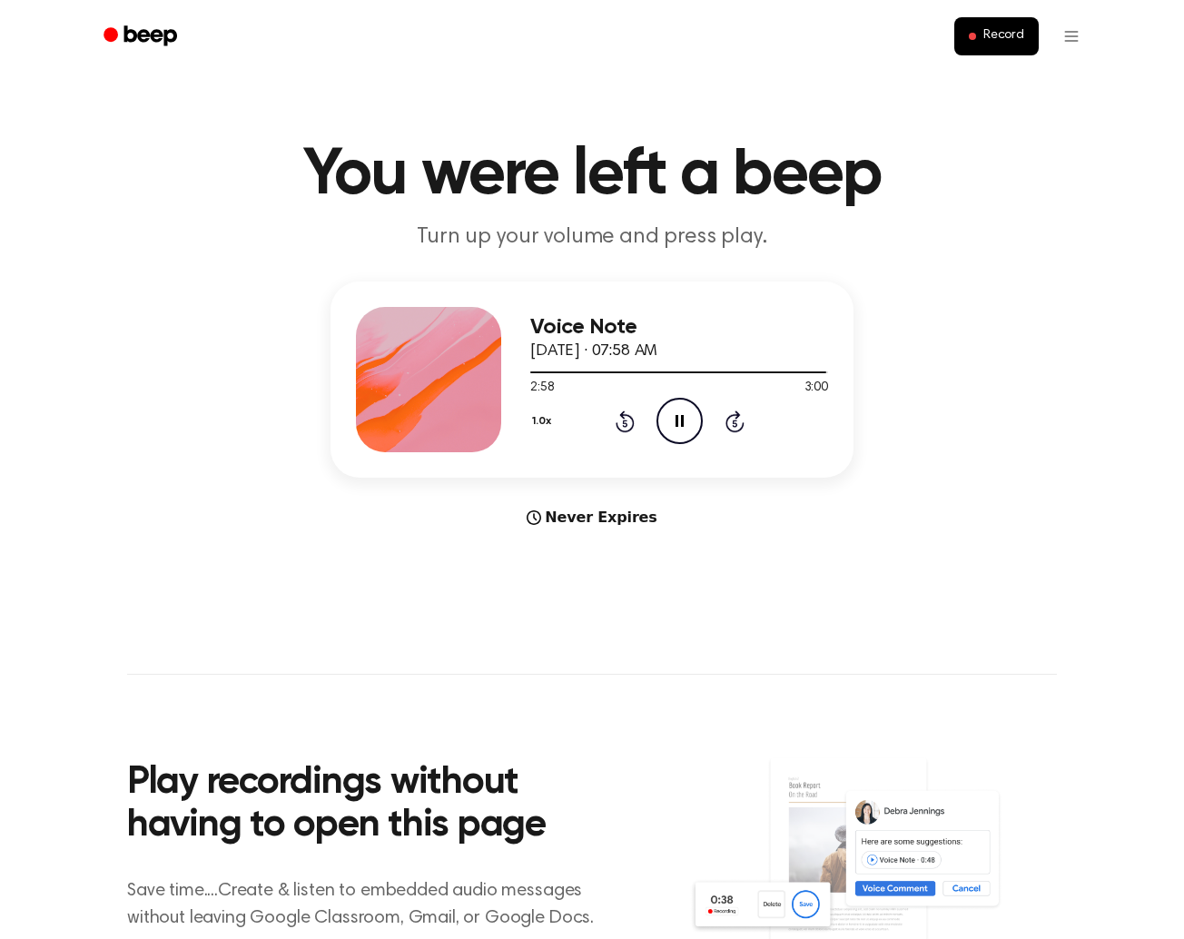
click at [626, 427] on icon "Rewind 5 seconds" at bounding box center [625, 422] width 20 height 24
click at [625, 427] on icon "Rewind 5 seconds" at bounding box center [625, 422] width 20 height 24
click at [619, 421] on icon "Rewind 5 seconds" at bounding box center [625, 422] width 20 height 24
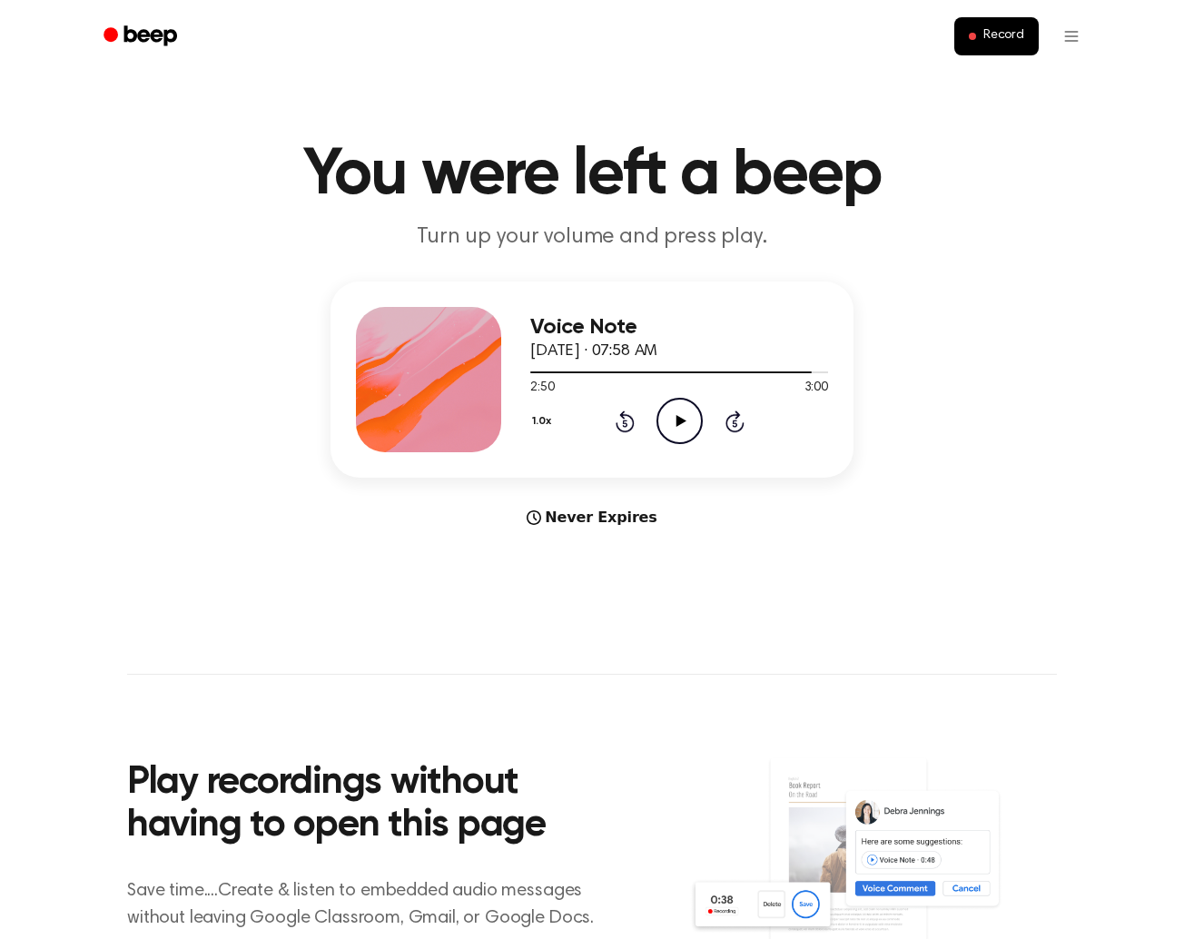
click at [684, 426] on icon "Play Audio" at bounding box center [680, 421] width 46 height 46
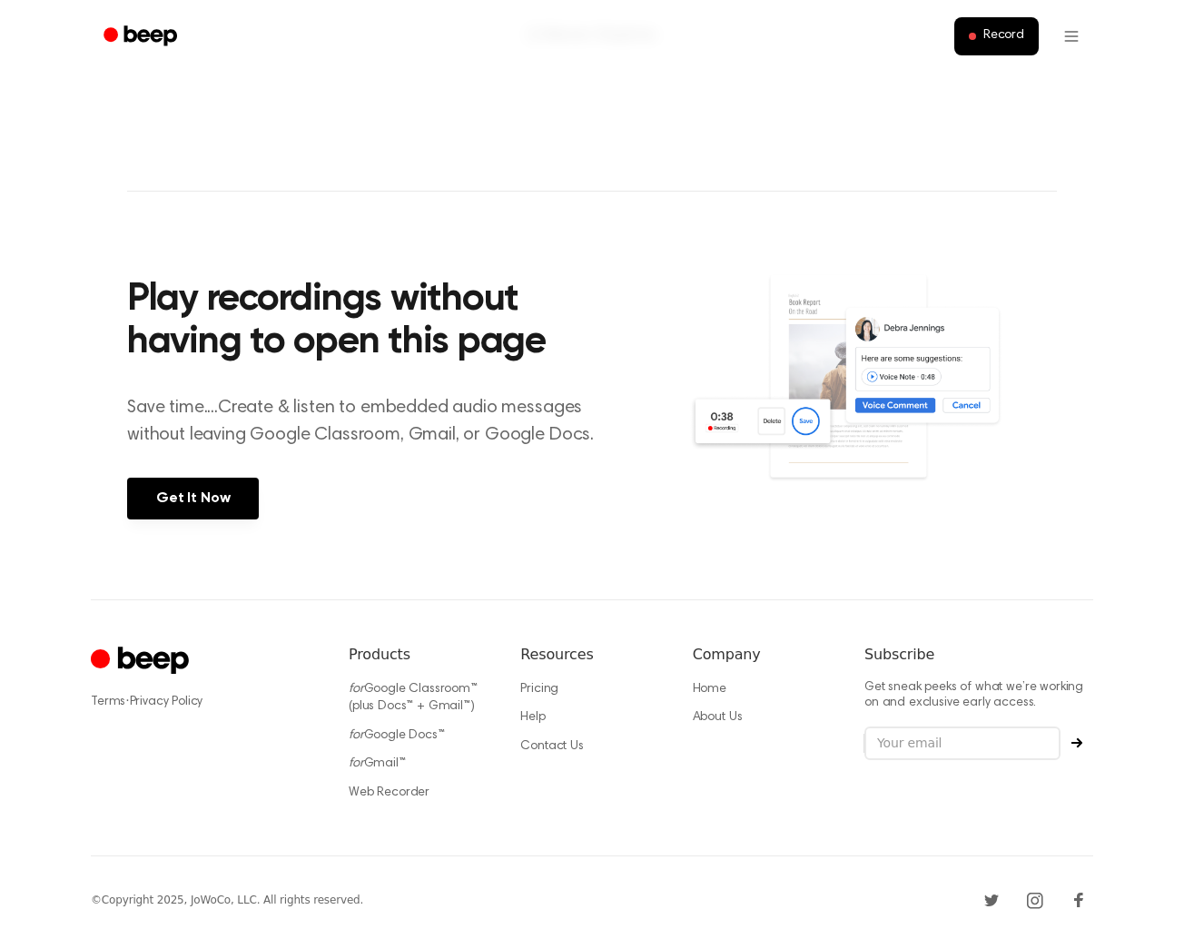
scroll to position [492, 0]
